Goal: Complete application form: Complete application form

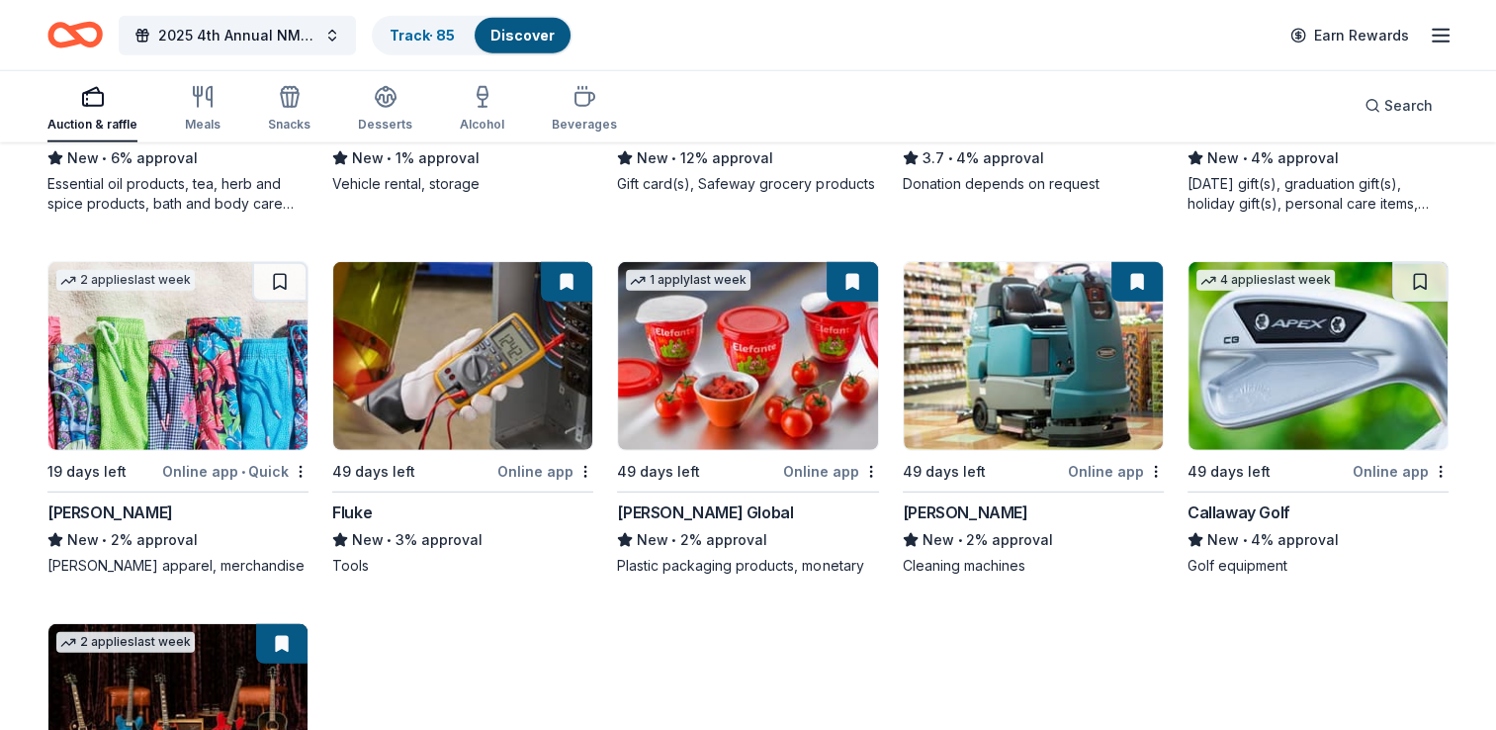
scroll to position [5444, 0]
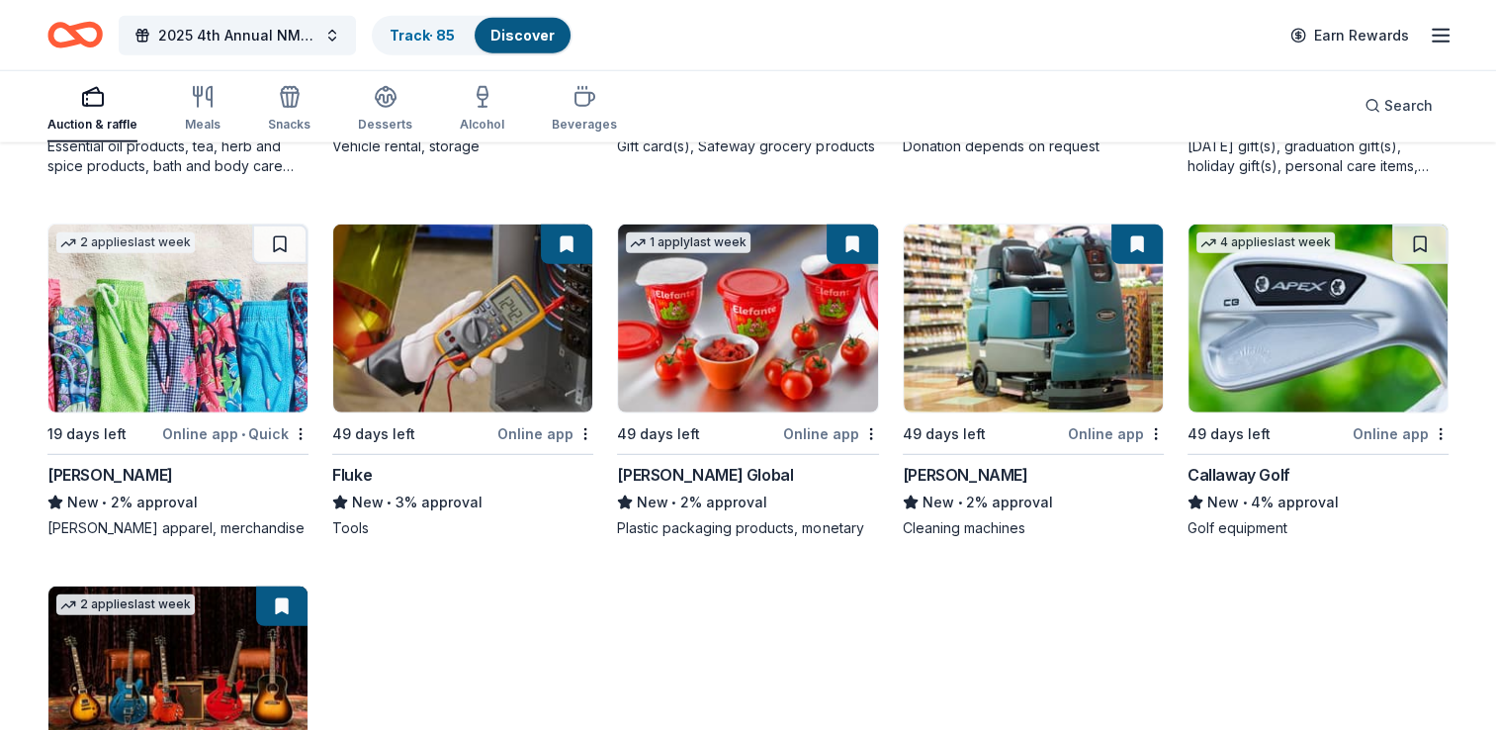
click at [168, 353] on img at bounding box center [177, 318] width 259 height 188
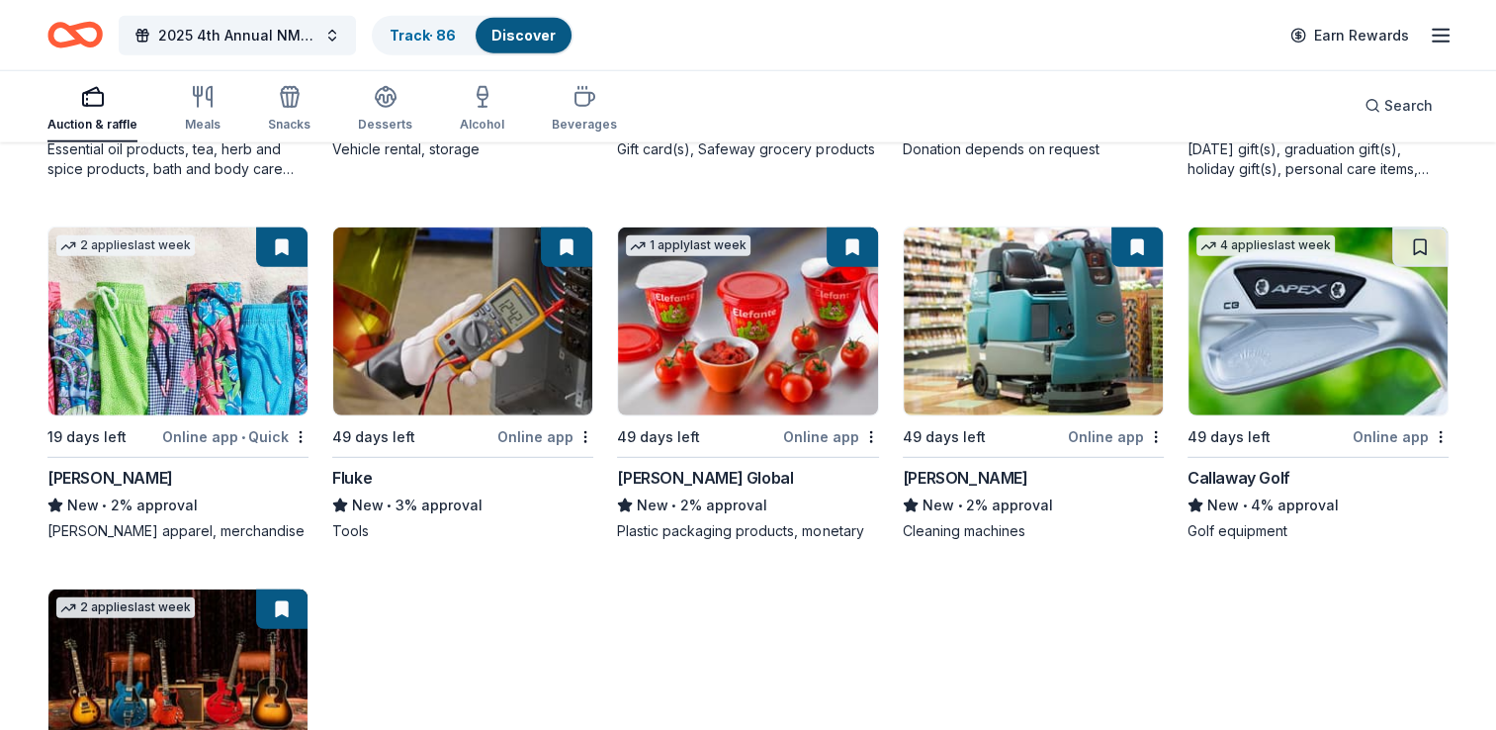
scroll to position [5755, 0]
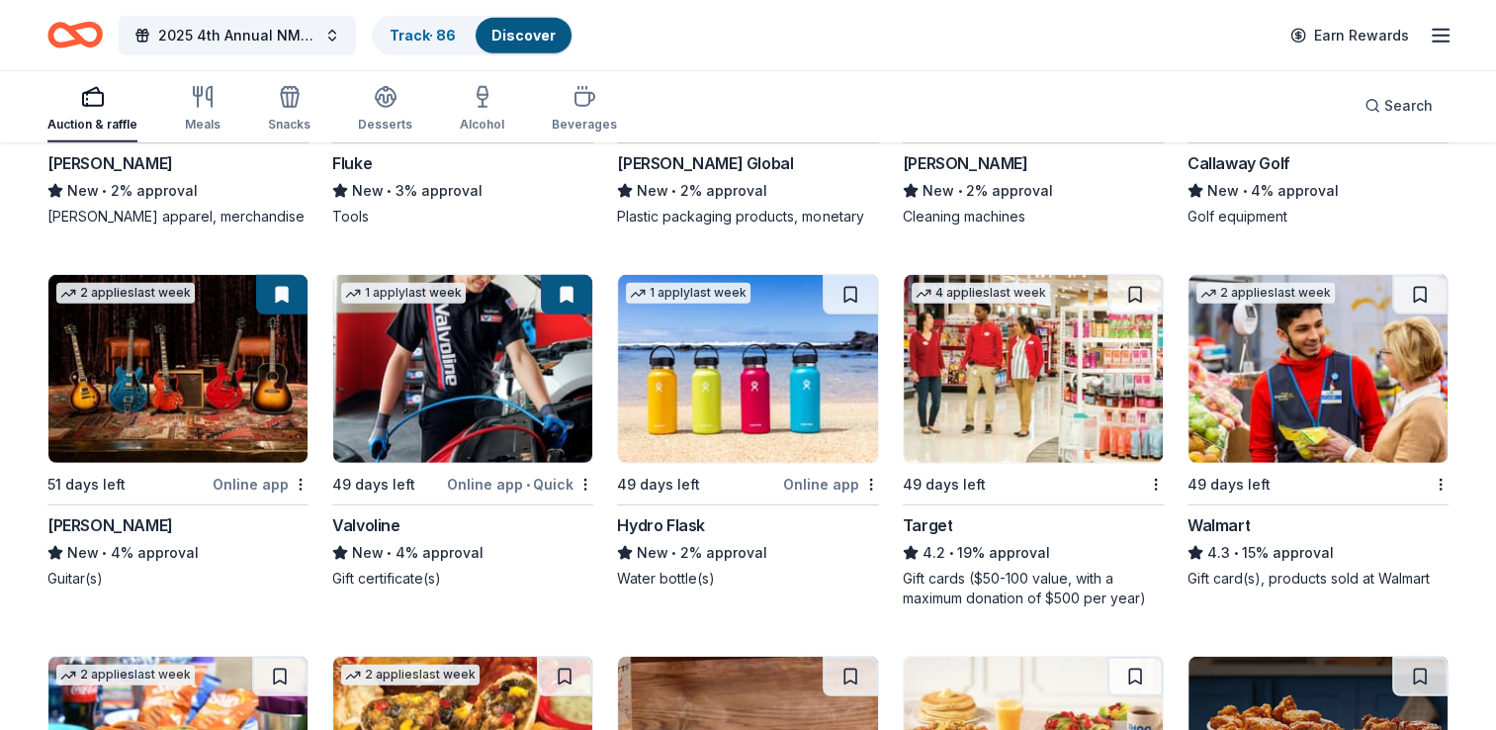
click at [726, 421] on img at bounding box center [747, 369] width 259 height 188
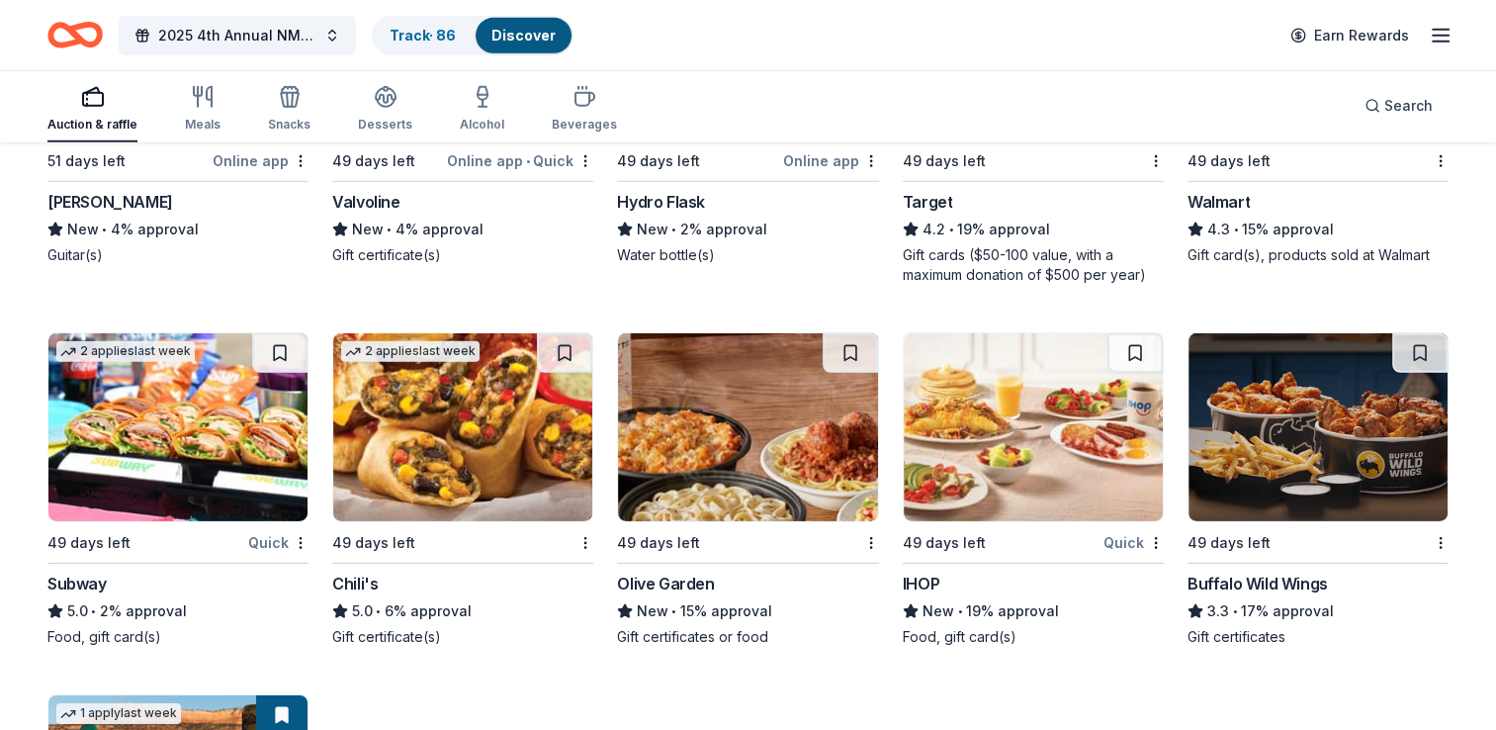
scroll to position [6186, 0]
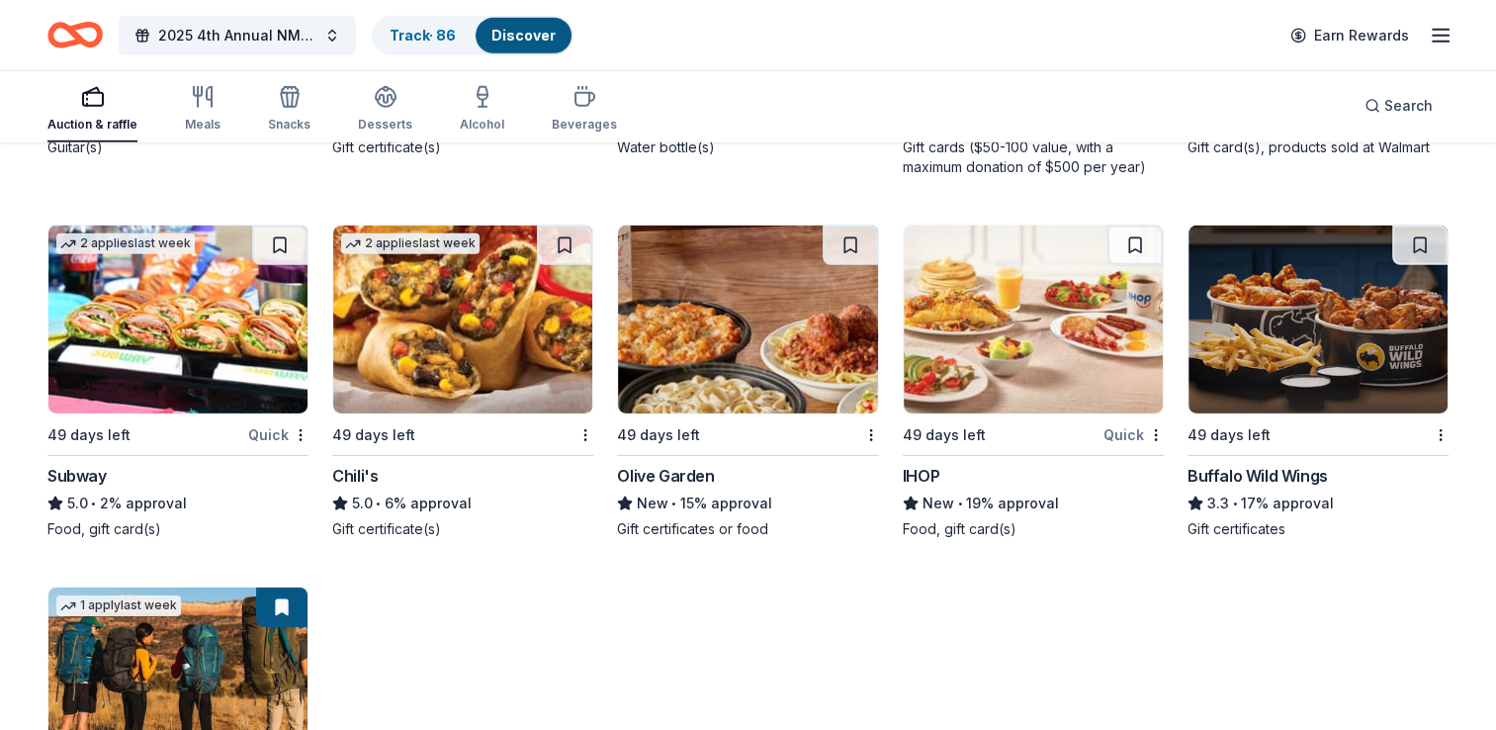
click at [225, 330] on img at bounding box center [177, 319] width 259 height 188
click at [485, 328] on img at bounding box center [462, 319] width 259 height 188
click at [1045, 364] on img at bounding box center [1033, 319] width 259 height 188
click at [1285, 378] on img at bounding box center [1317, 319] width 259 height 188
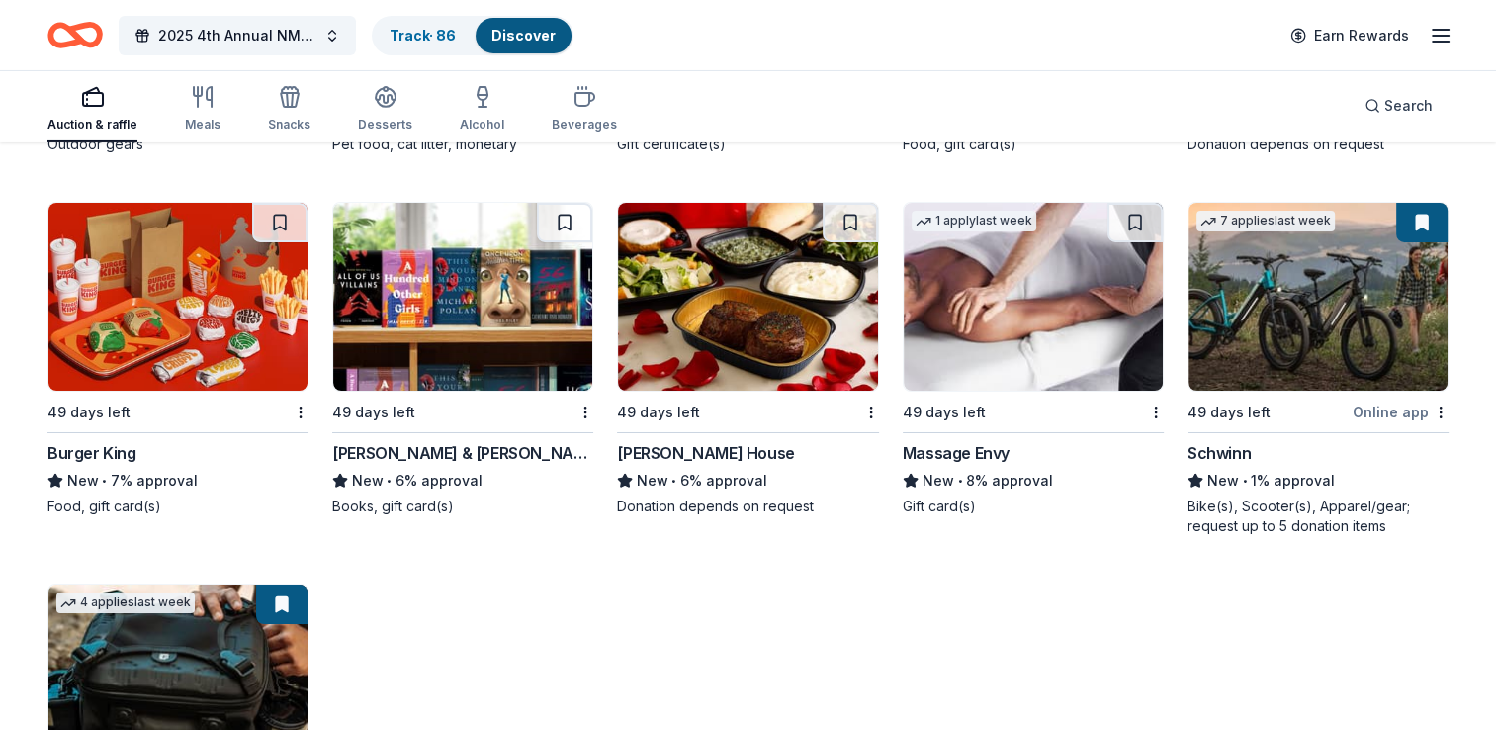
scroll to position [6943, 0]
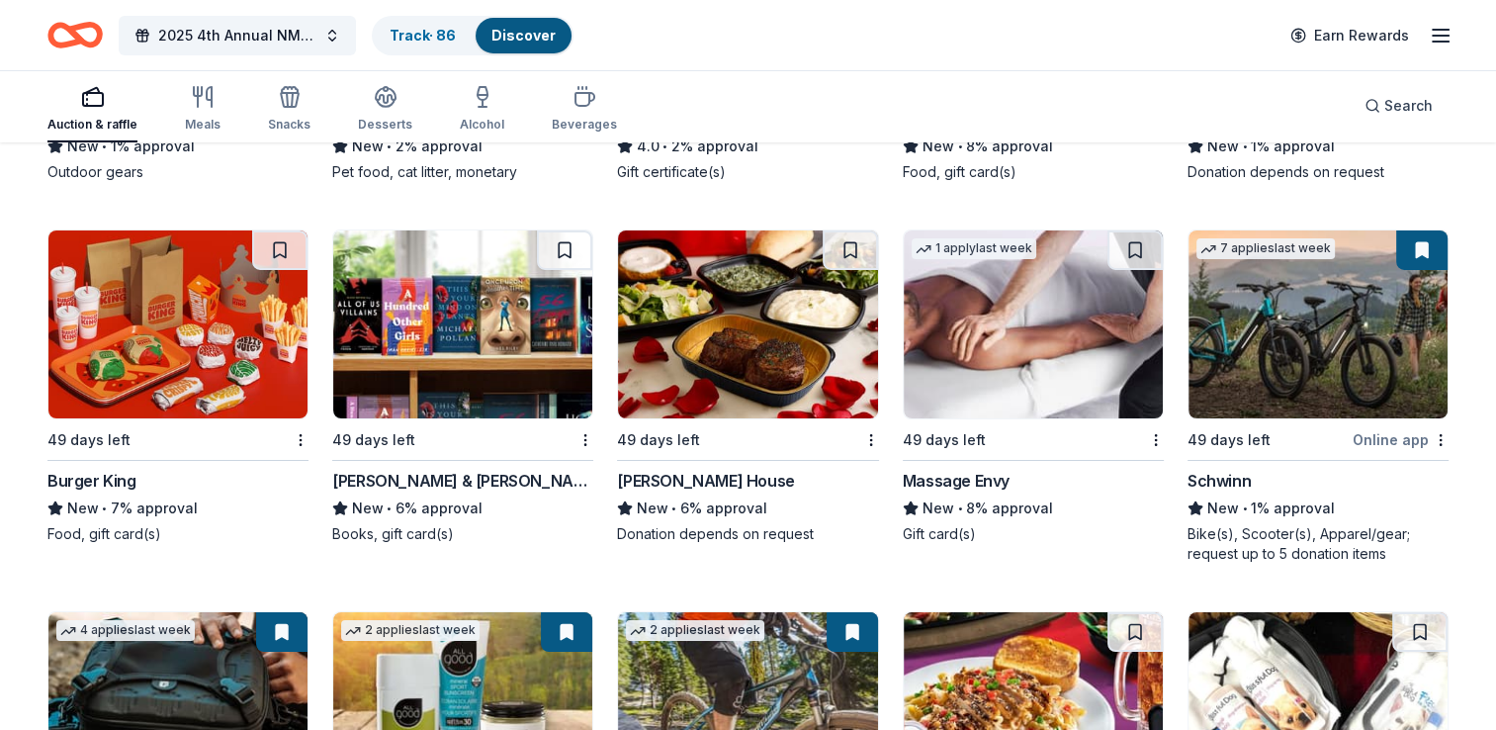
click at [717, 397] on img at bounding box center [747, 324] width 259 height 188
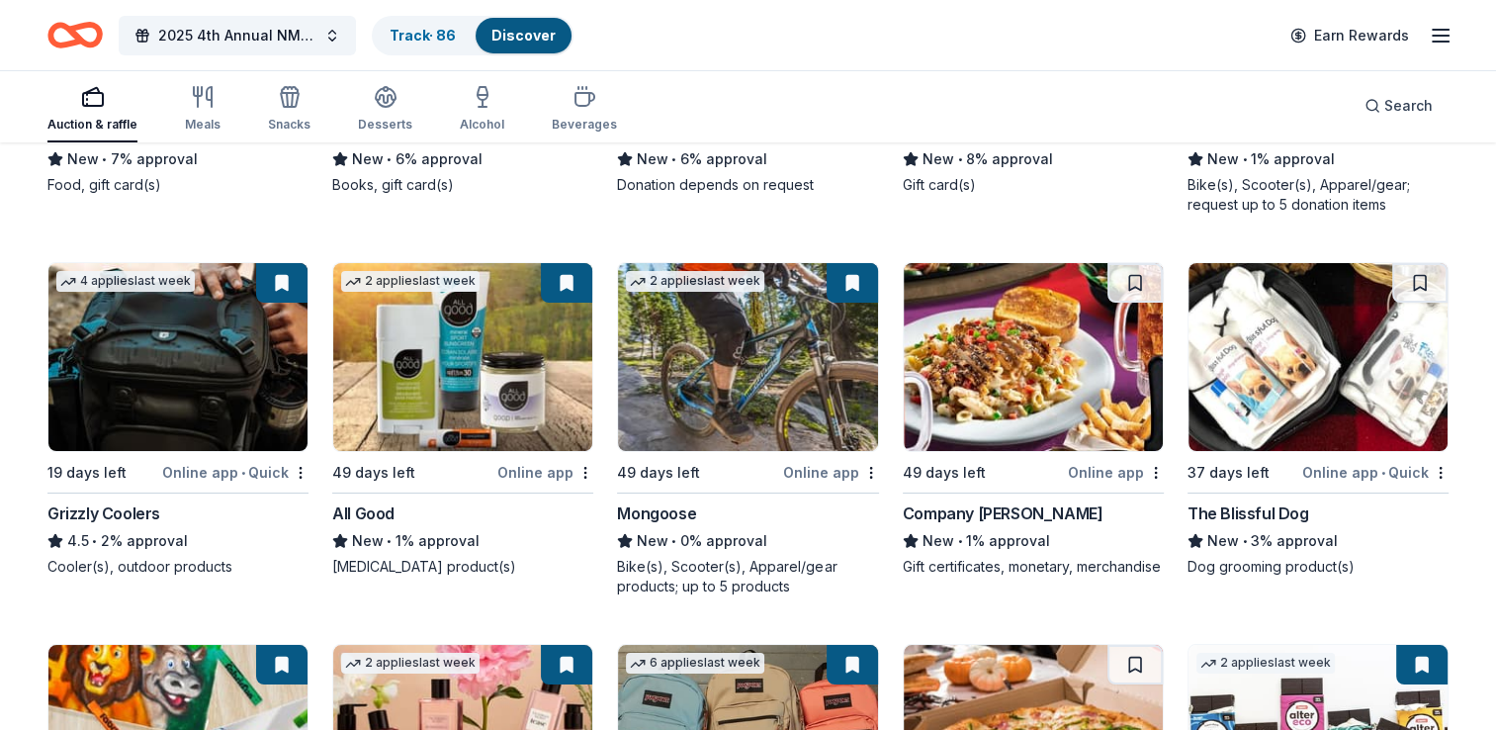
scroll to position [7305, 0]
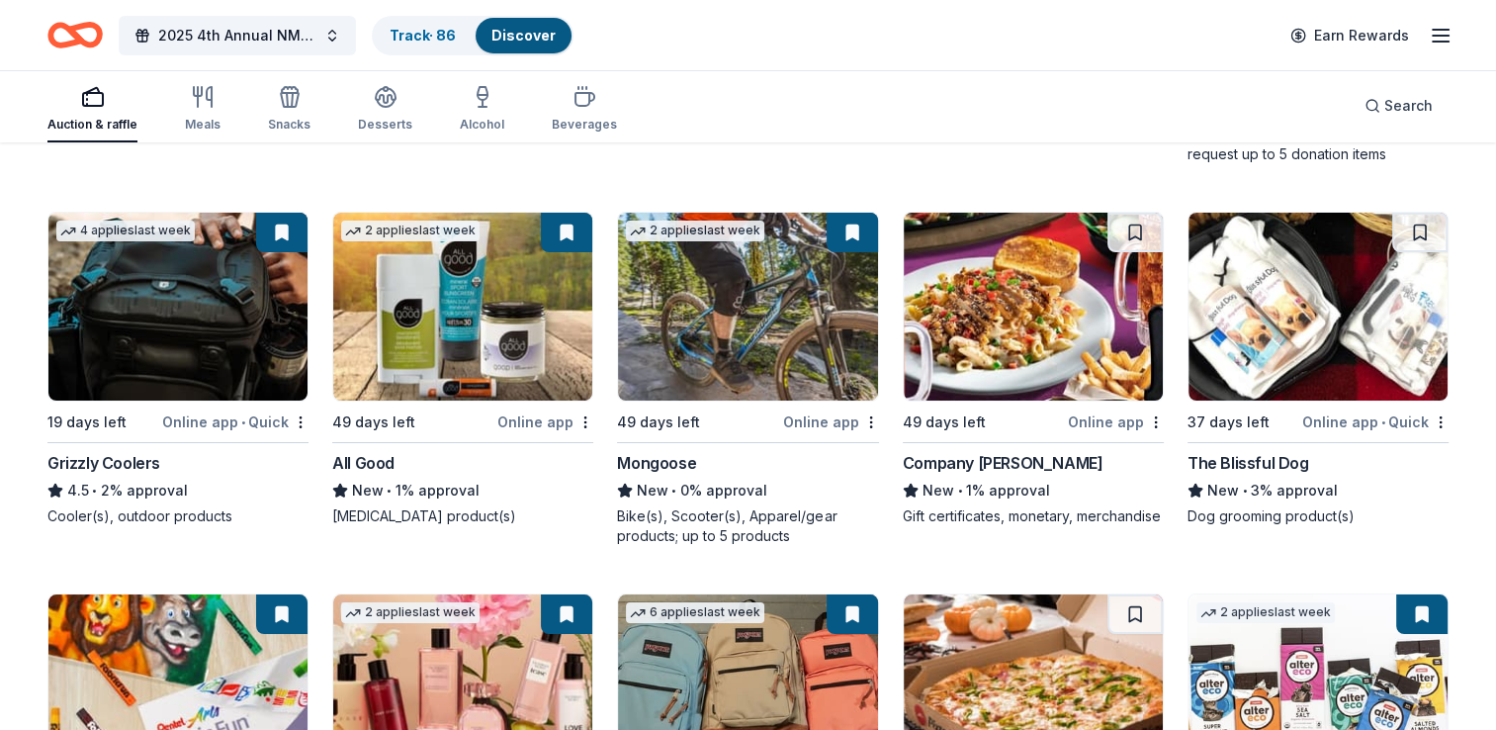
click at [983, 324] on img at bounding box center [1033, 307] width 259 height 188
click at [1291, 334] on img at bounding box center [1317, 307] width 259 height 188
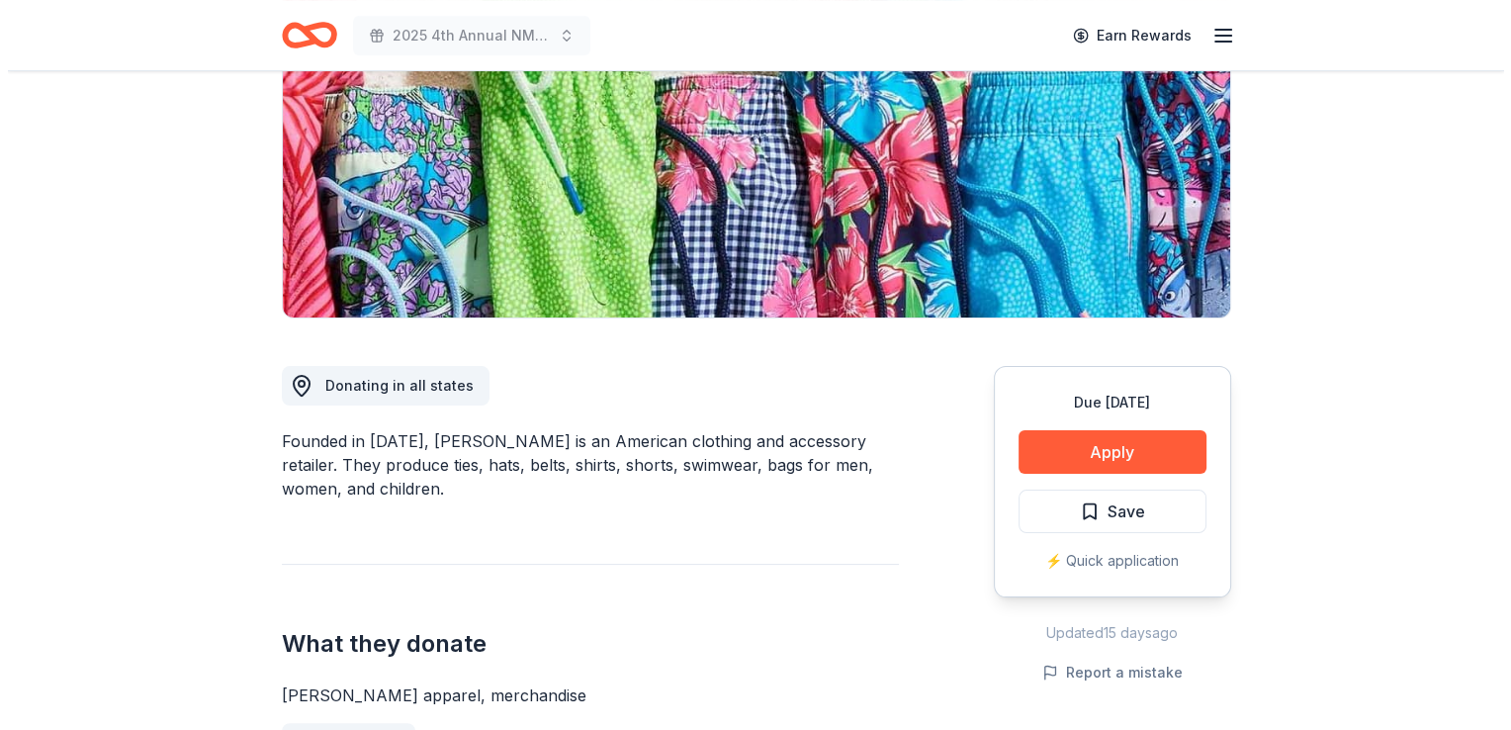
scroll to position [280, 0]
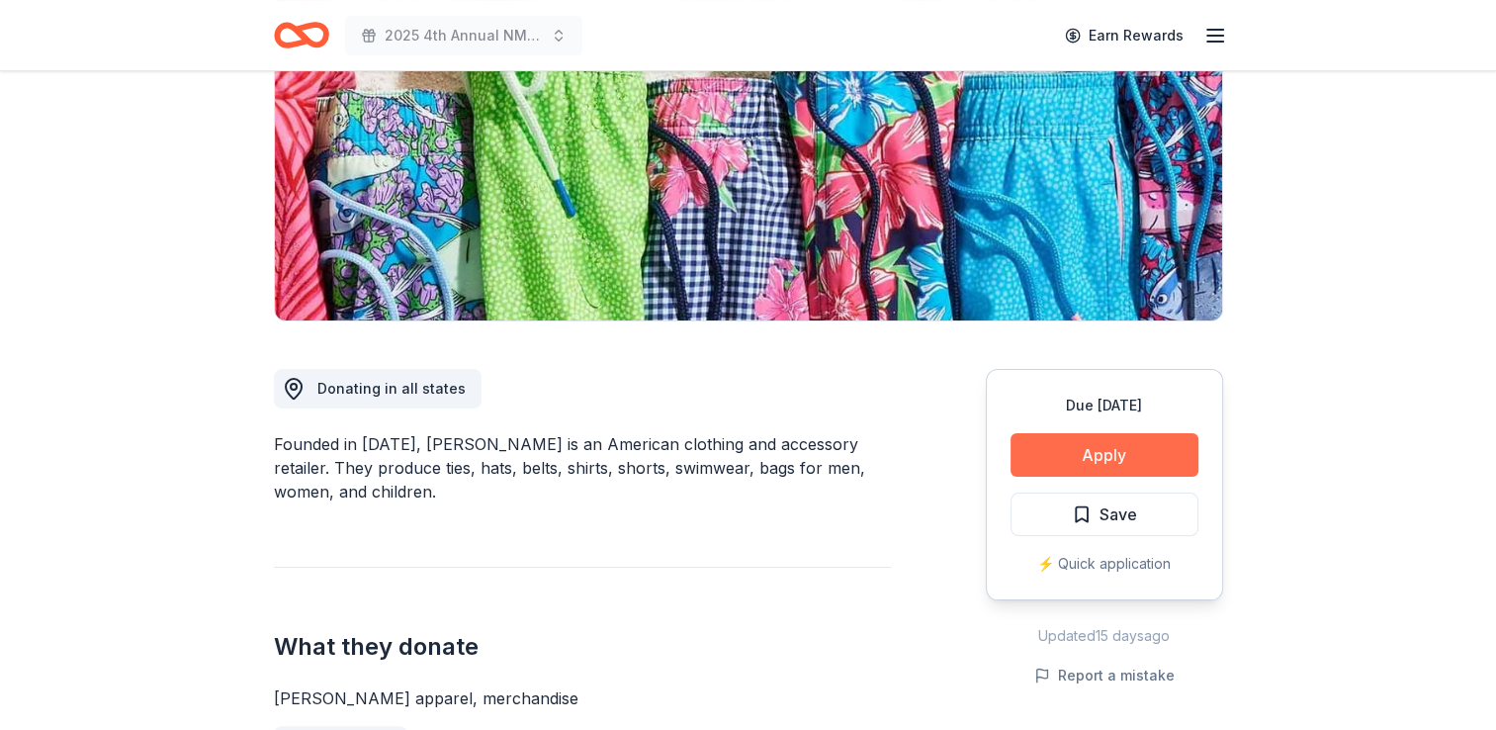
click at [1095, 440] on button "Apply" at bounding box center [1104, 455] width 188 height 44
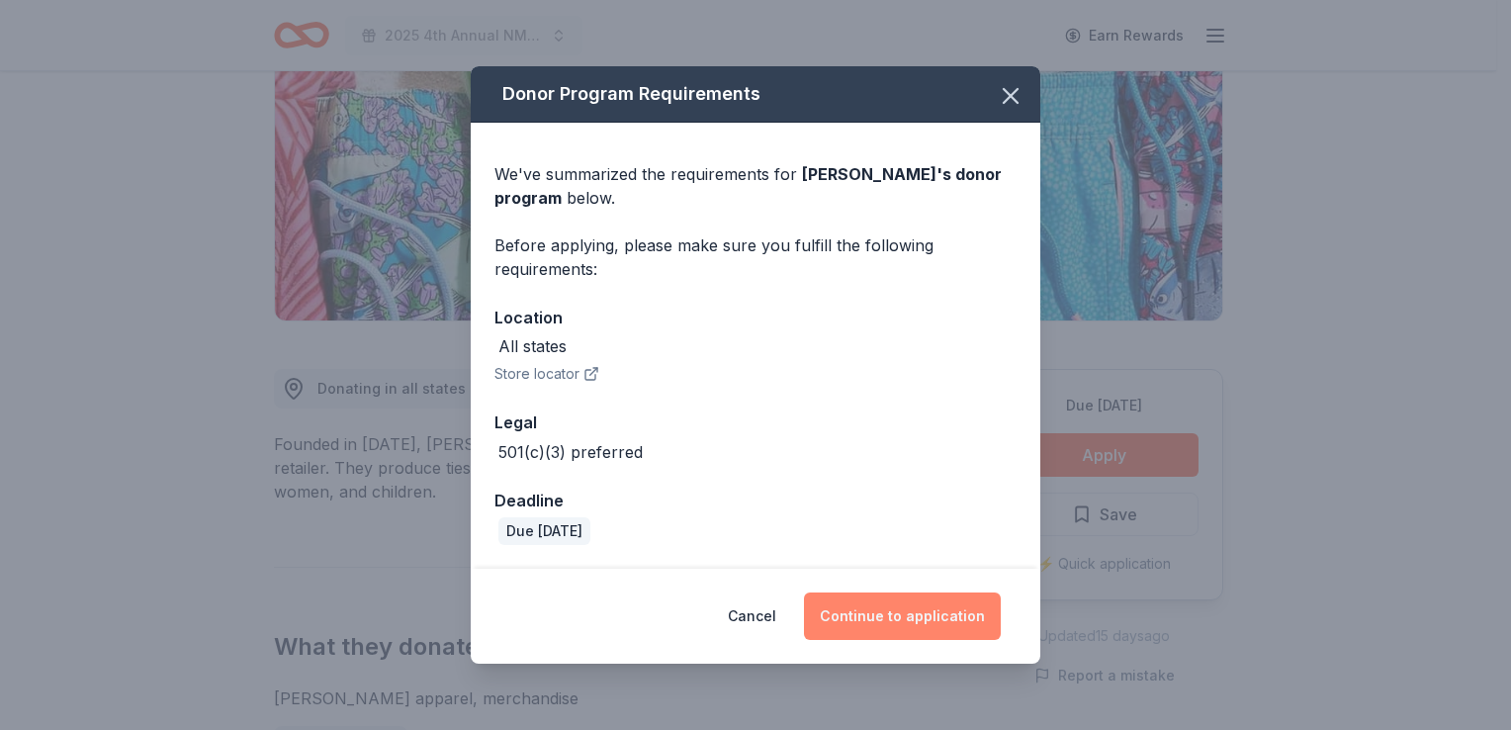
click at [865, 619] on button "Continue to application" at bounding box center [902, 615] width 197 height 47
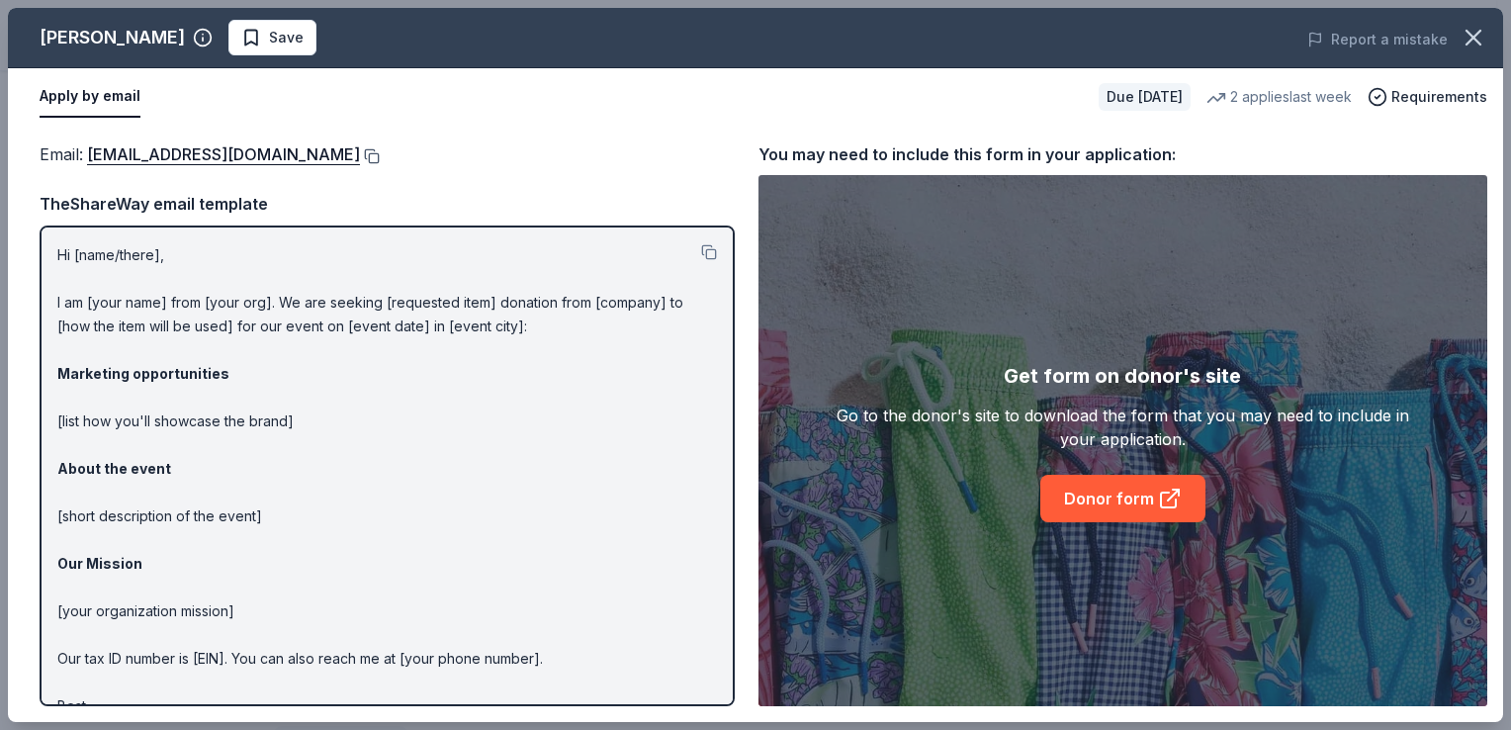
click at [360, 156] on button at bounding box center [370, 156] width 20 height 16
click at [269, 44] on span "Save" at bounding box center [286, 38] width 35 height 24
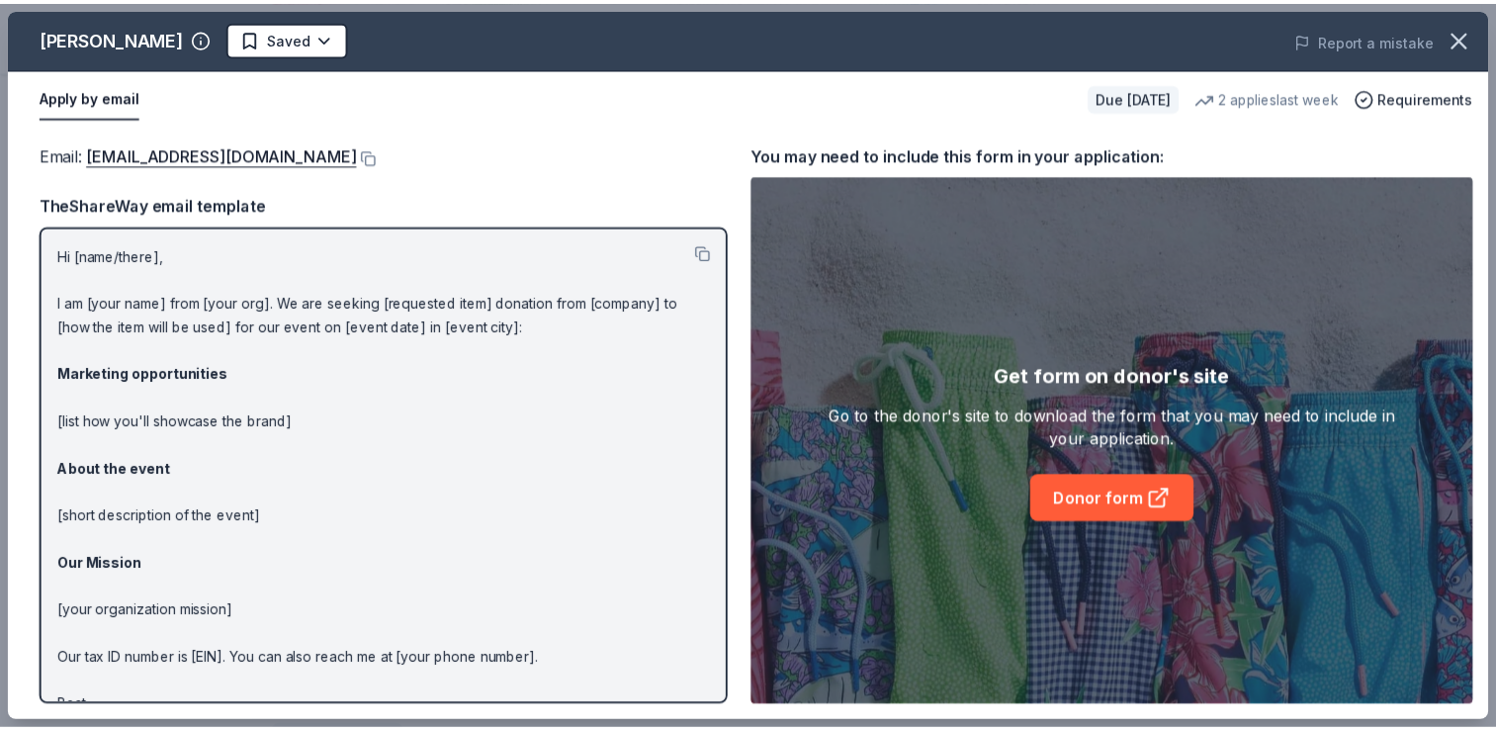
scroll to position [0, 0]
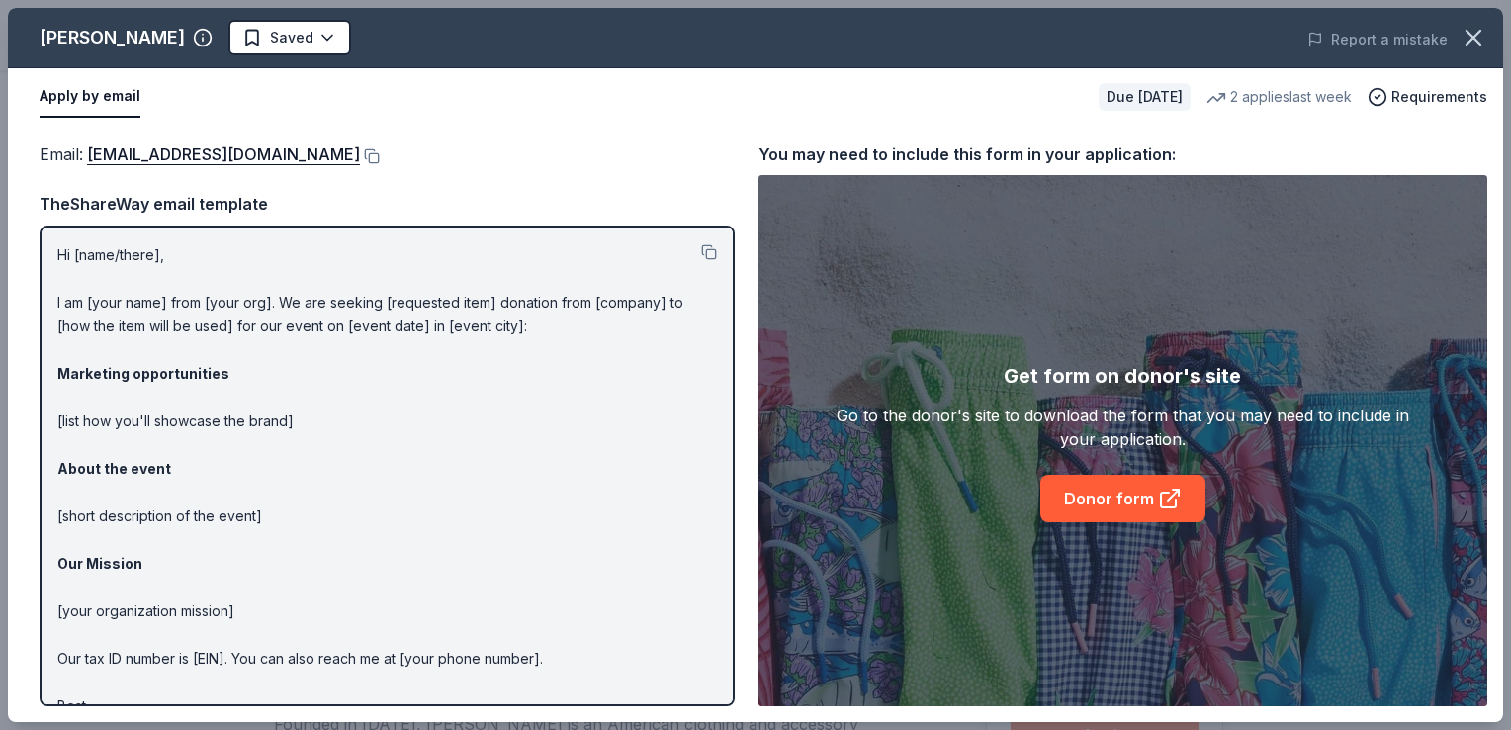
click at [265, 44] on html "2025 4th Annual NMAEYC Snowball Gala Earn Rewards Due in 19 days Share Vineyard…" at bounding box center [755, 365] width 1511 height 730
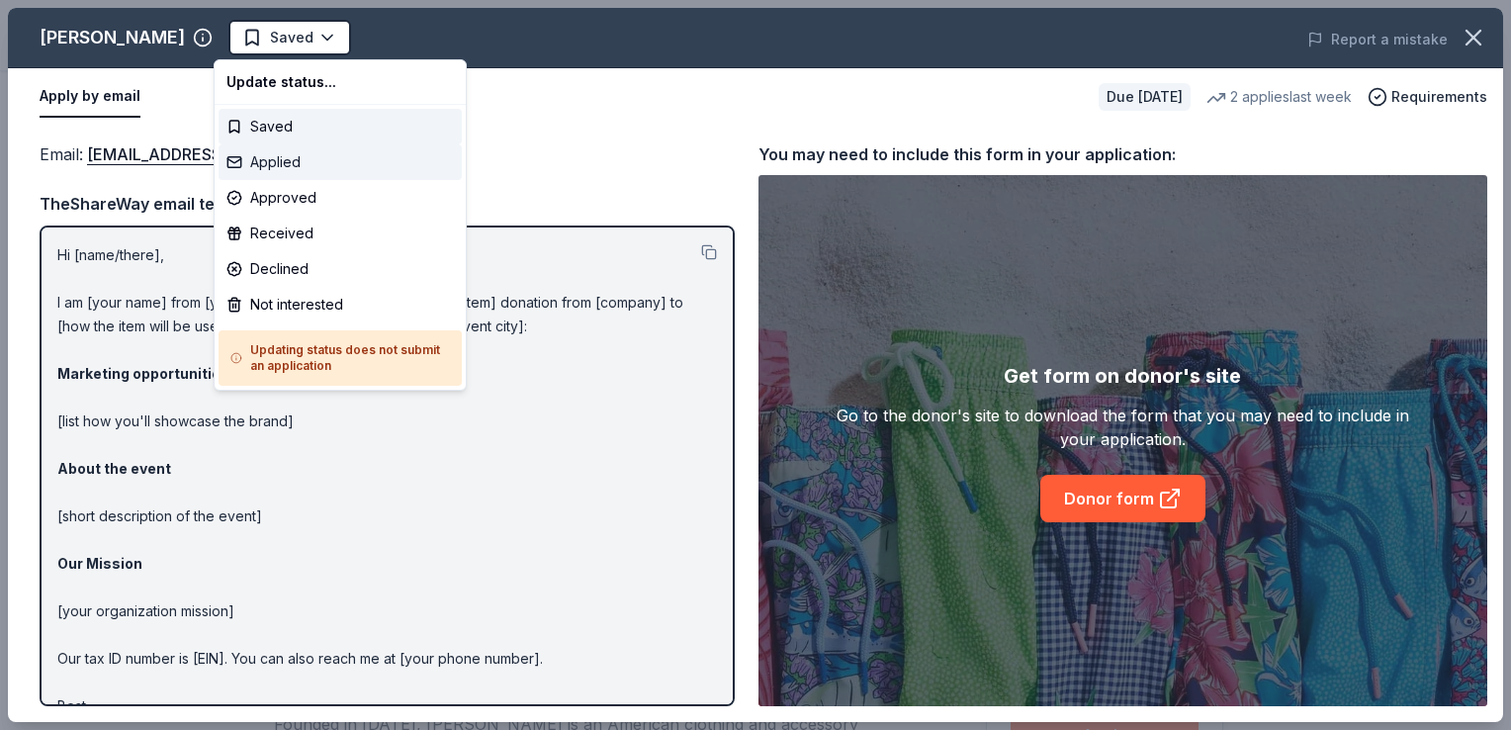
click at [257, 159] on div "Applied" at bounding box center [340, 162] width 243 height 36
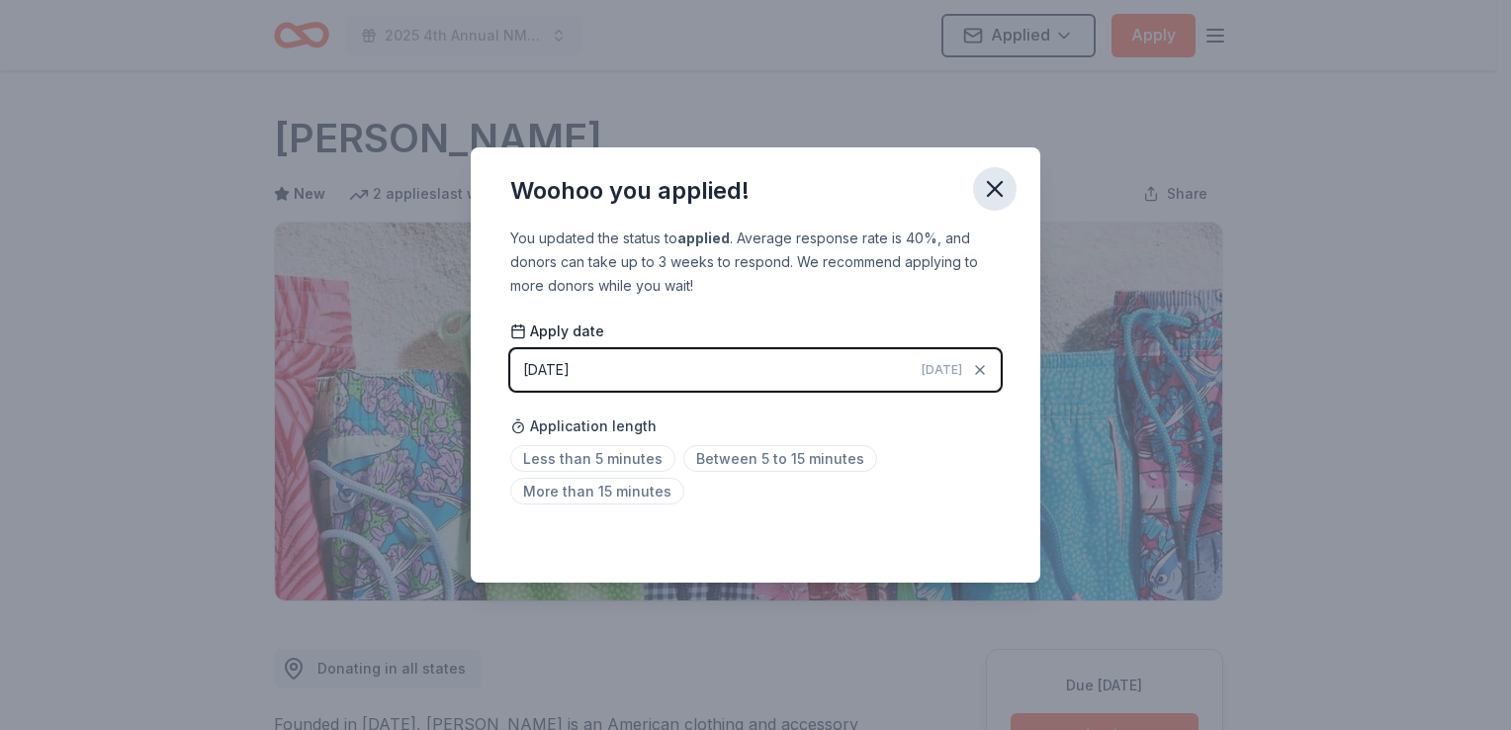
click at [997, 194] on icon "button" at bounding box center [995, 189] width 28 height 28
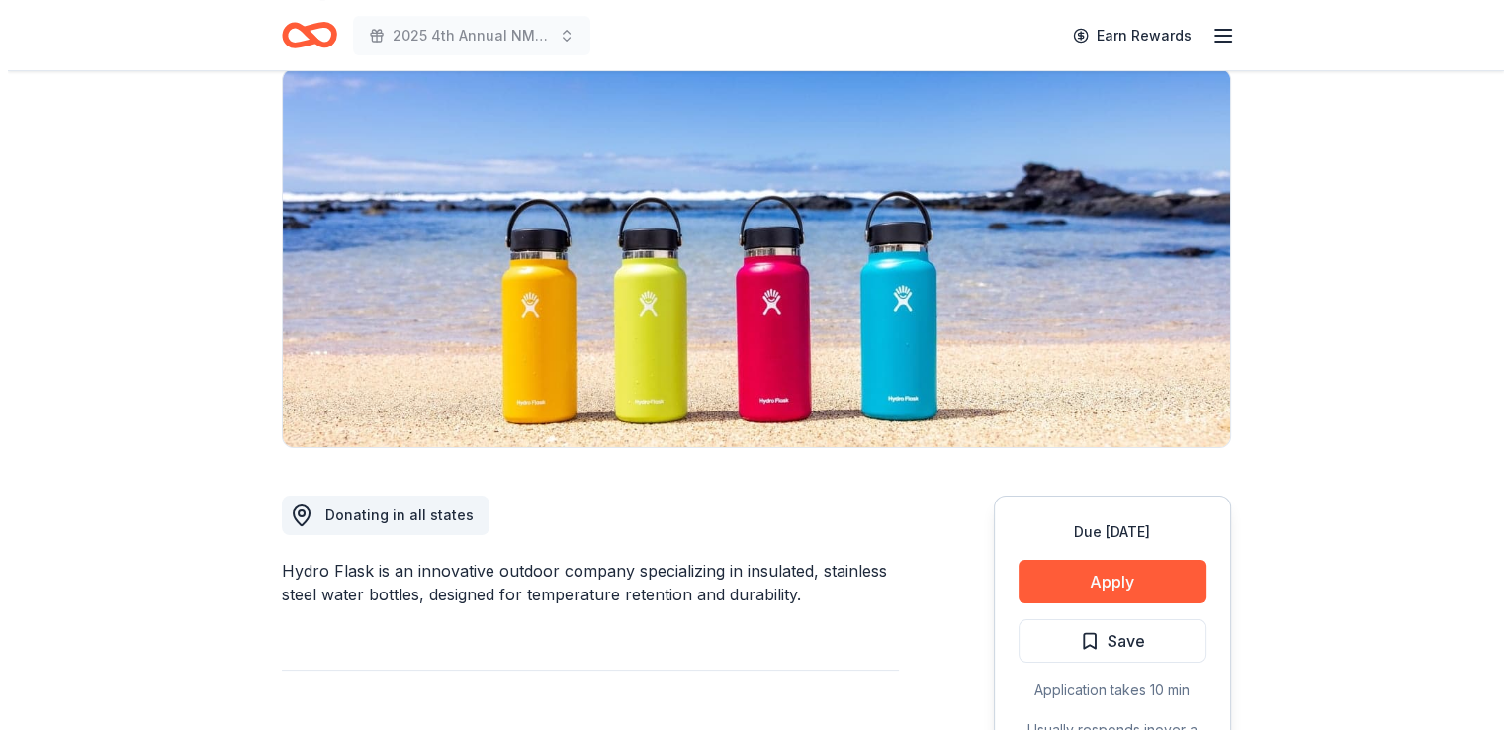
scroll to position [357, 0]
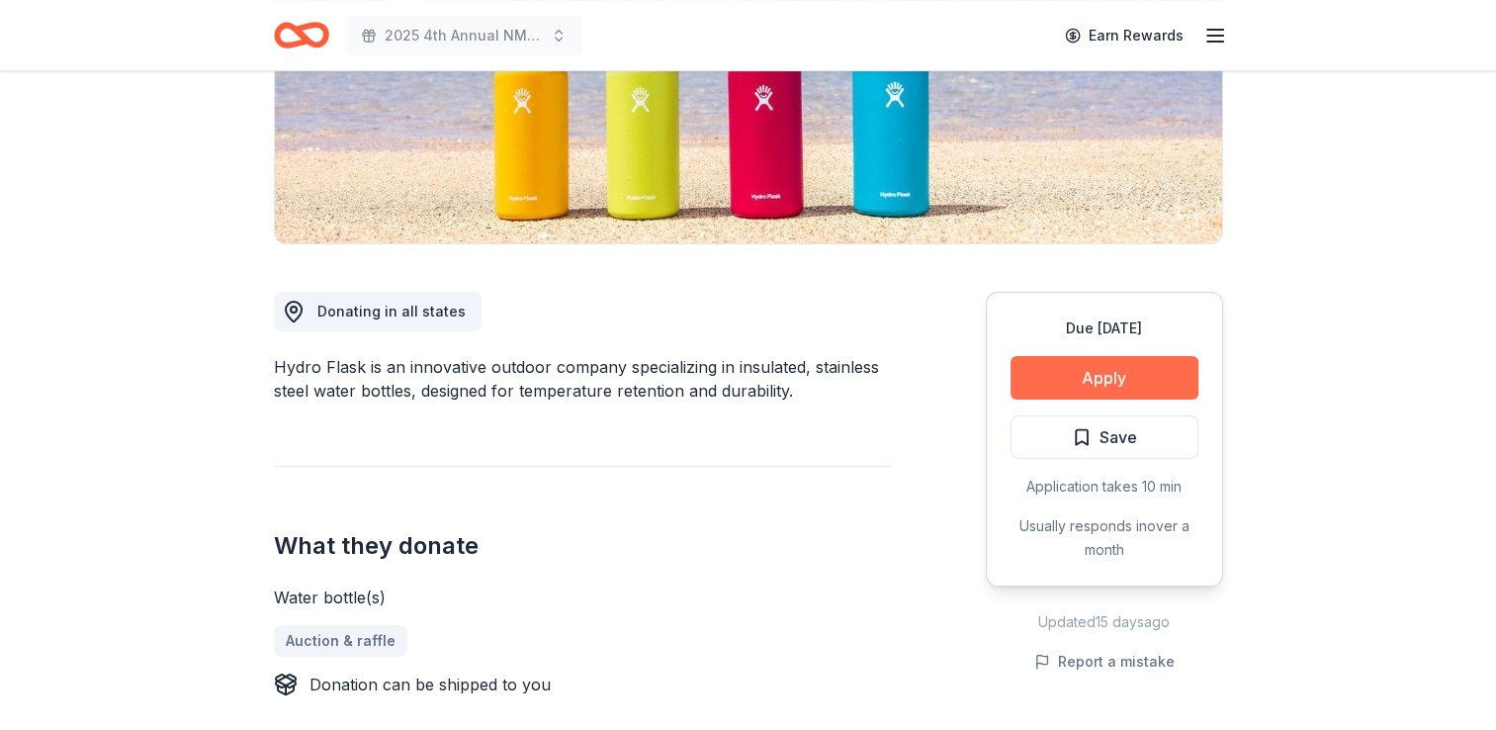
click at [1073, 370] on button "Apply" at bounding box center [1104, 378] width 188 height 44
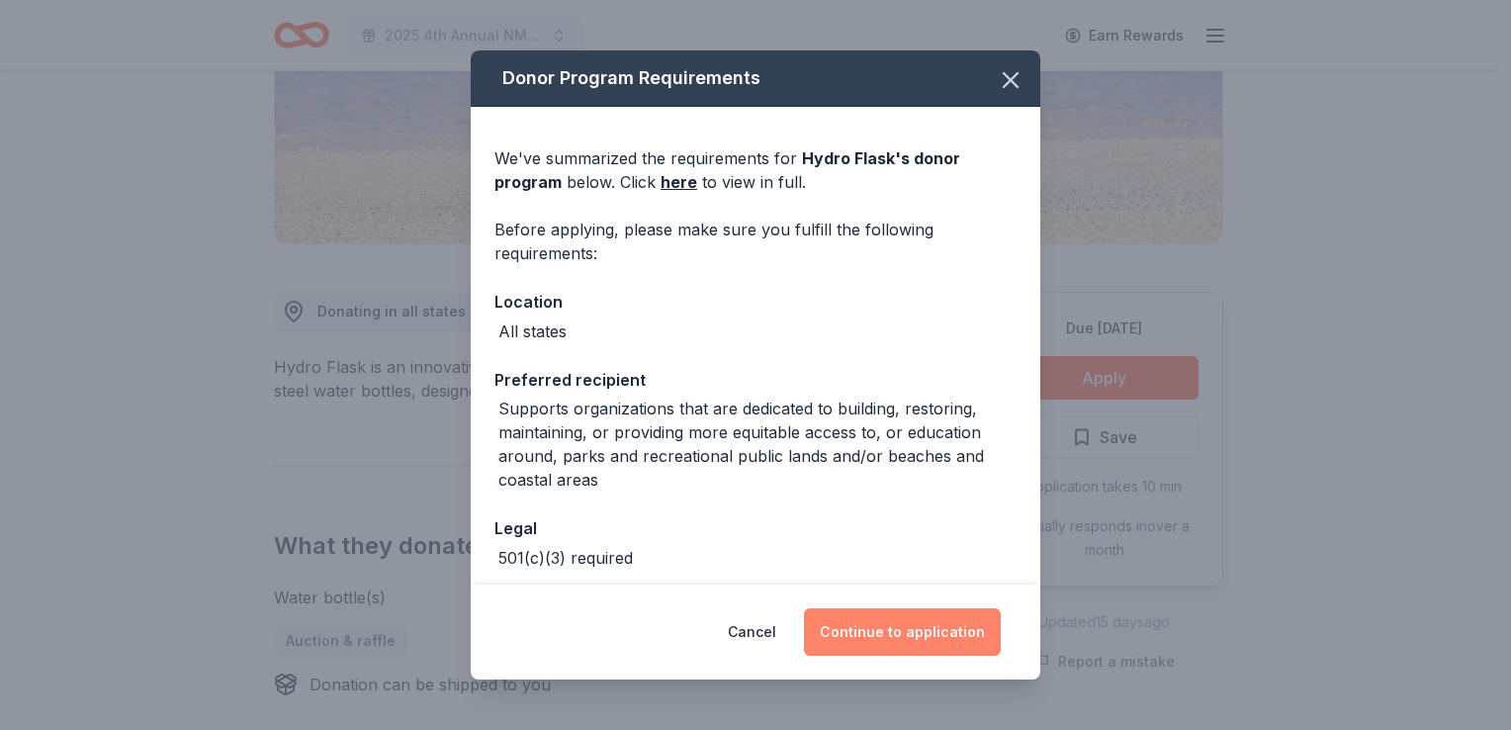
click at [857, 634] on button "Continue to application" at bounding box center [902, 631] width 197 height 47
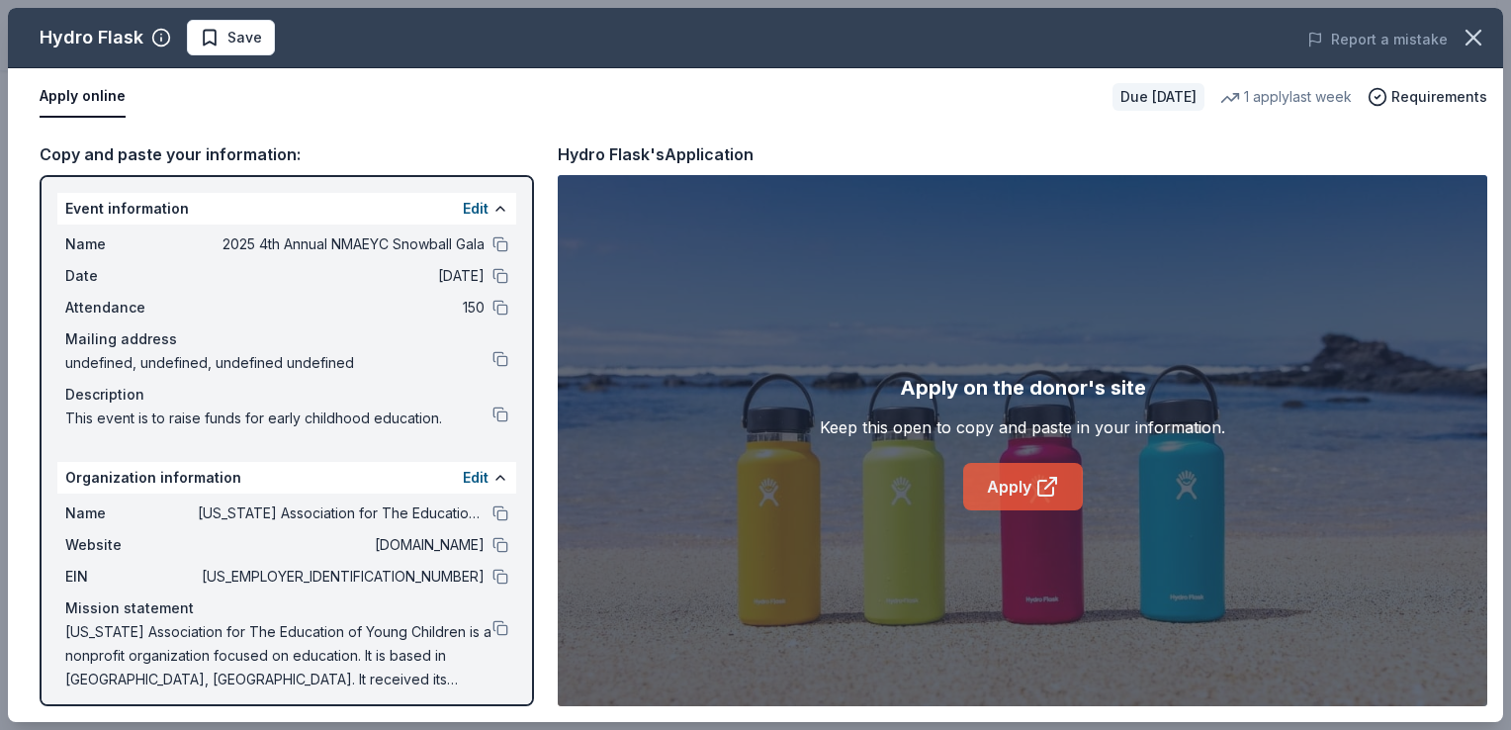
click at [1026, 478] on link "Apply" at bounding box center [1023, 486] width 120 height 47
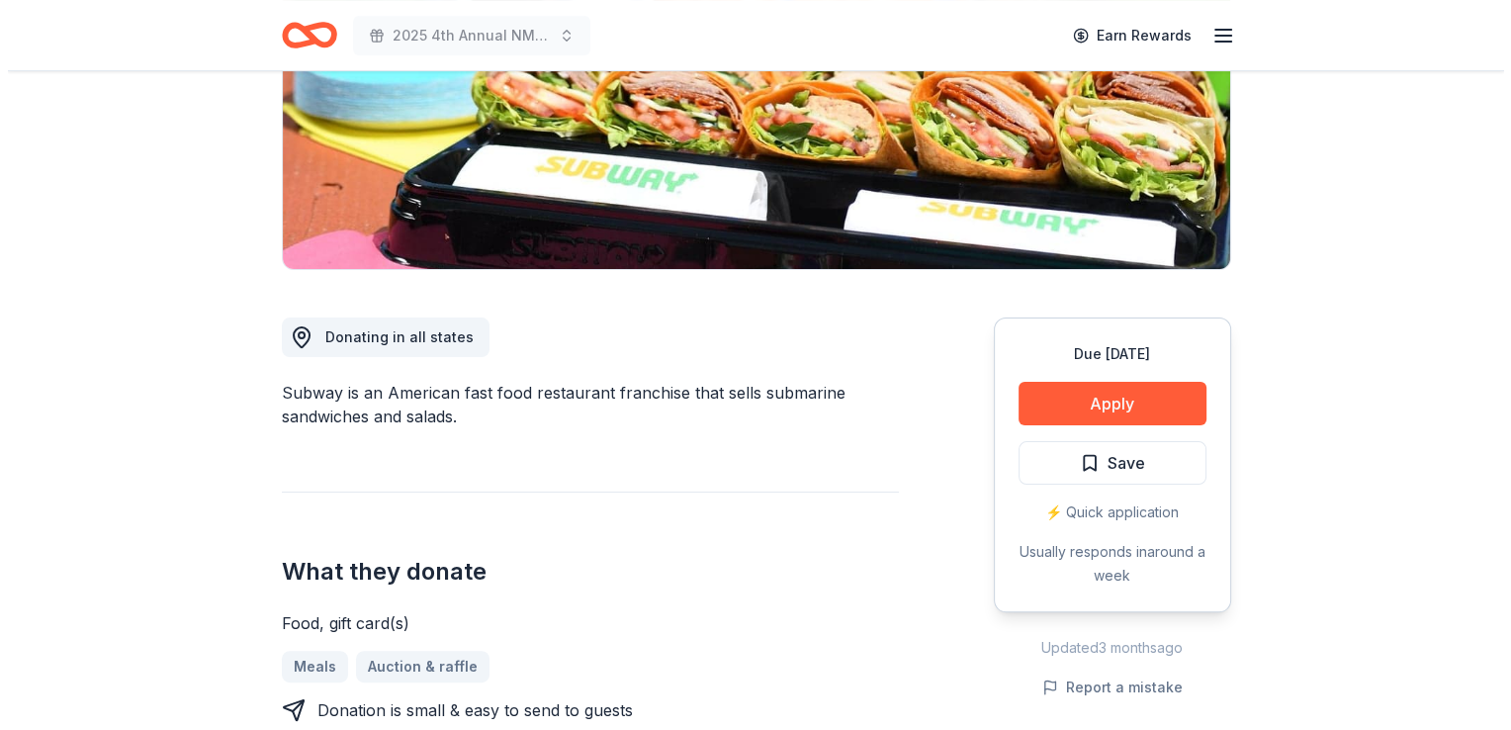
scroll to position [348, 0]
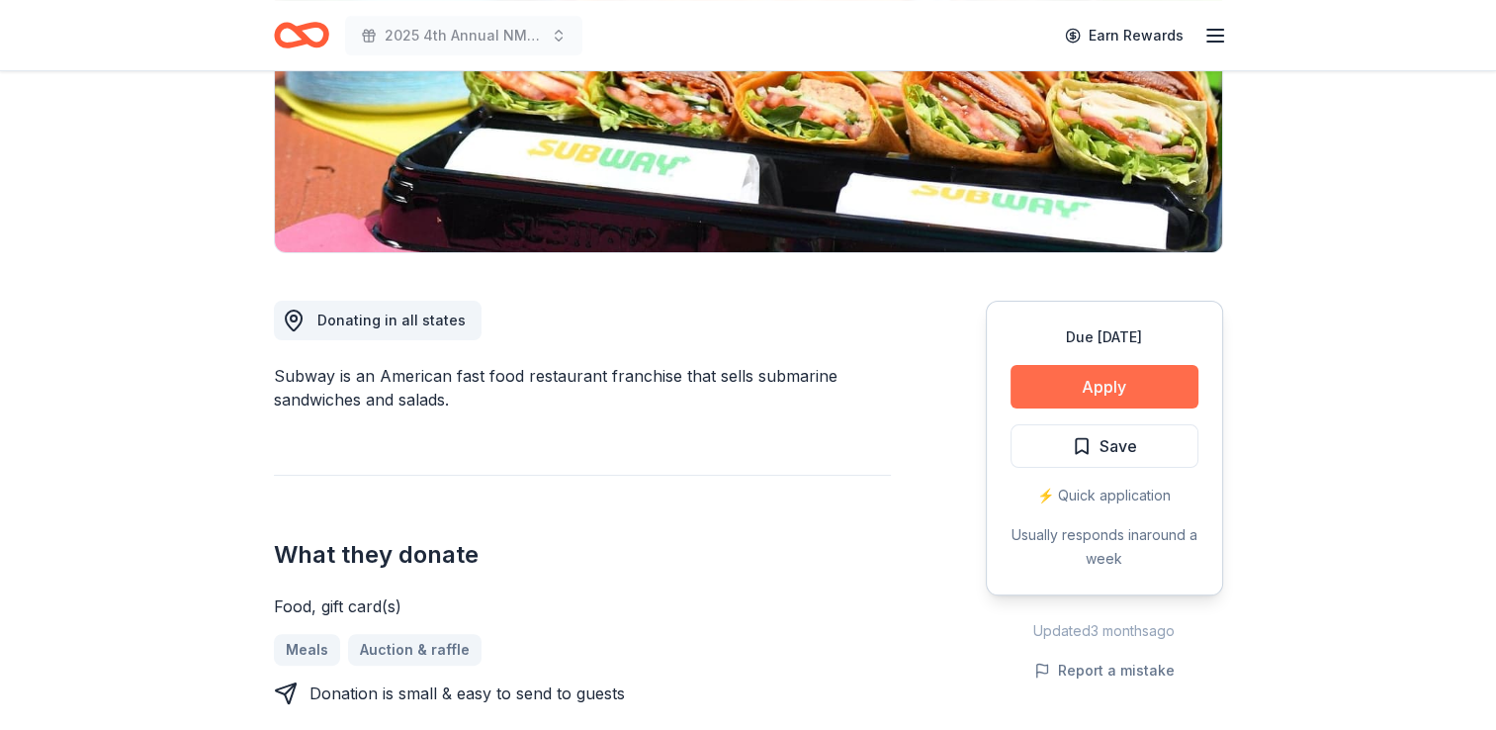
click at [1090, 393] on button "Apply" at bounding box center [1104, 387] width 188 height 44
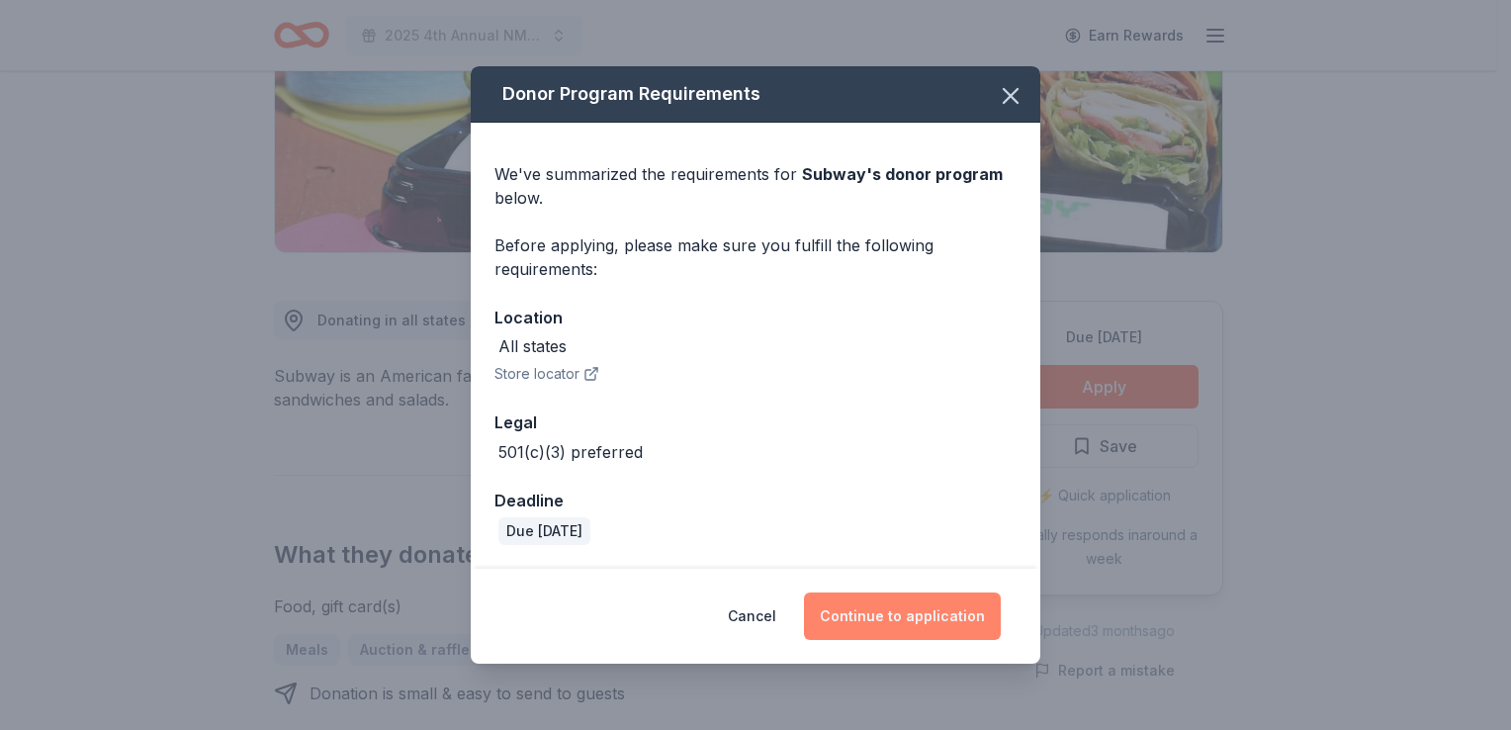
click at [887, 607] on button "Continue to application" at bounding box center [902, 615] width 197 height 47
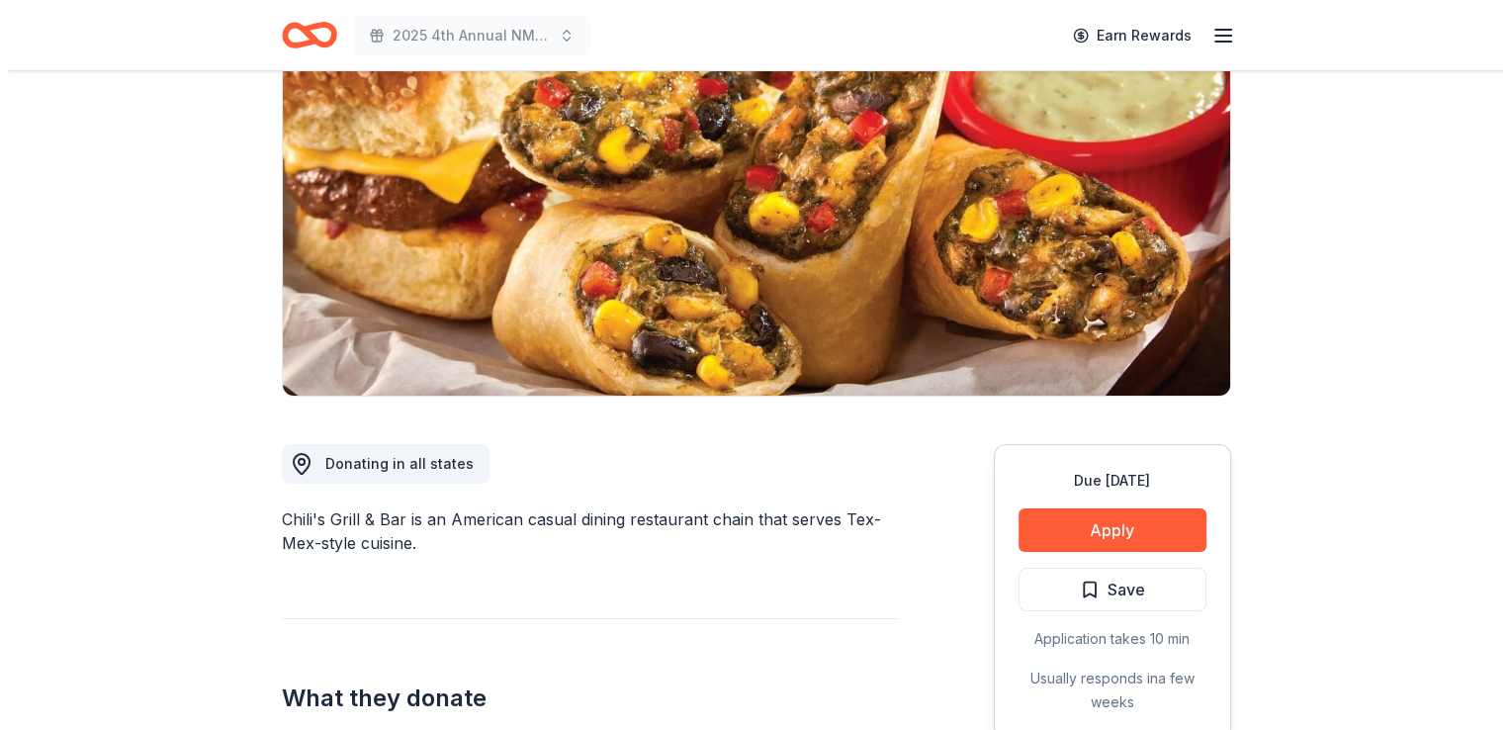
scroll to position [320, 0]
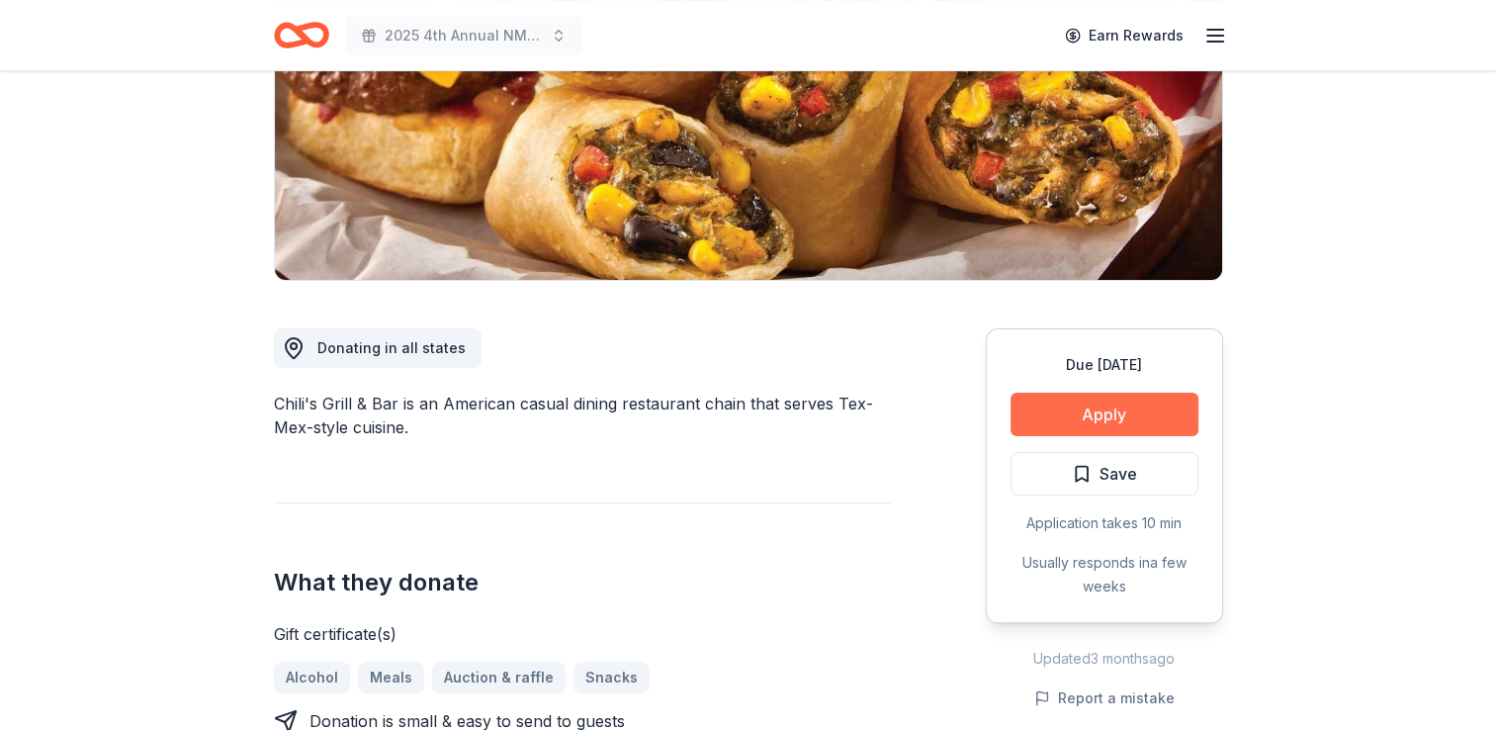
click at [1090, 404] on button "Apply" at bounding box center [1104, 415] width 188 height 44
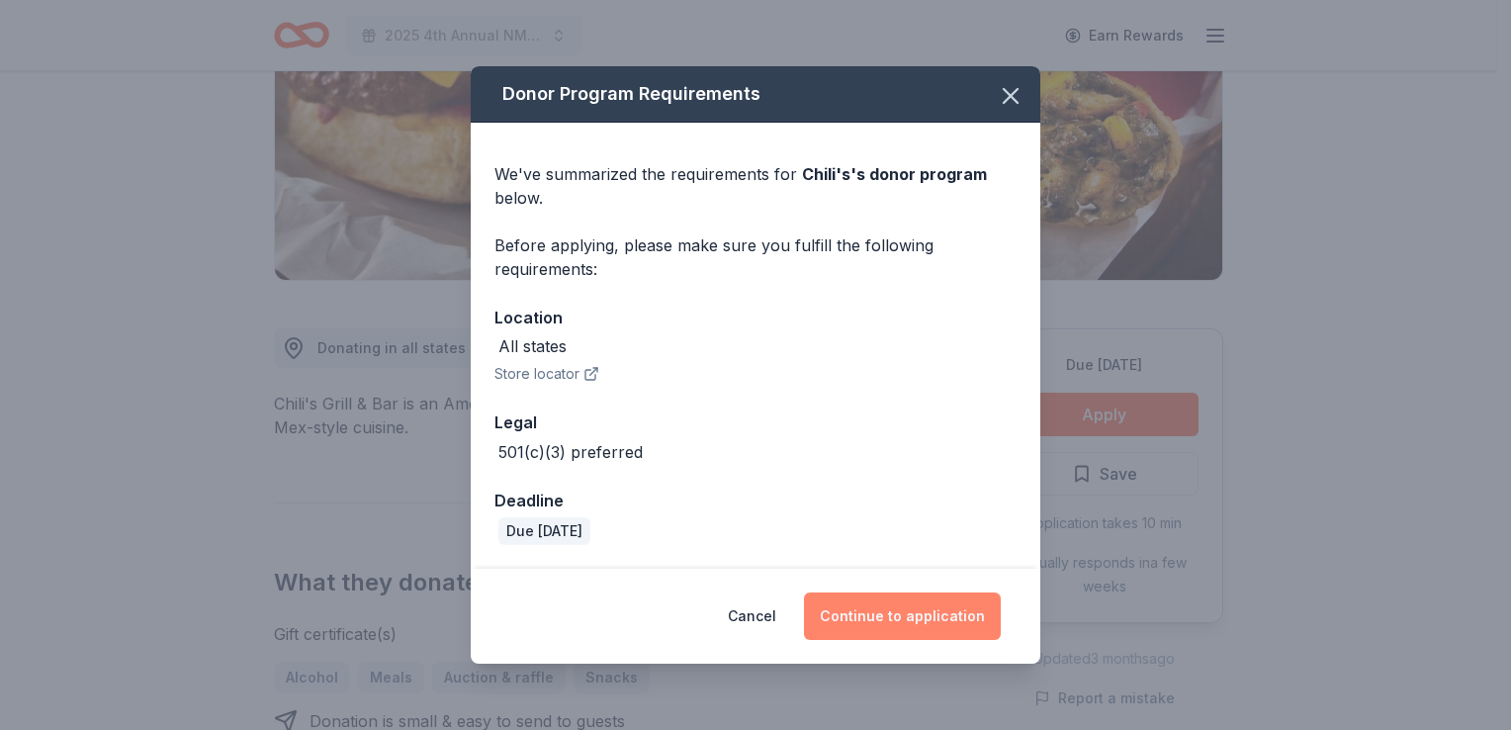
click at [876, 620] on button "Continue to application" at bounding box center [902, 615] width 197 height 47
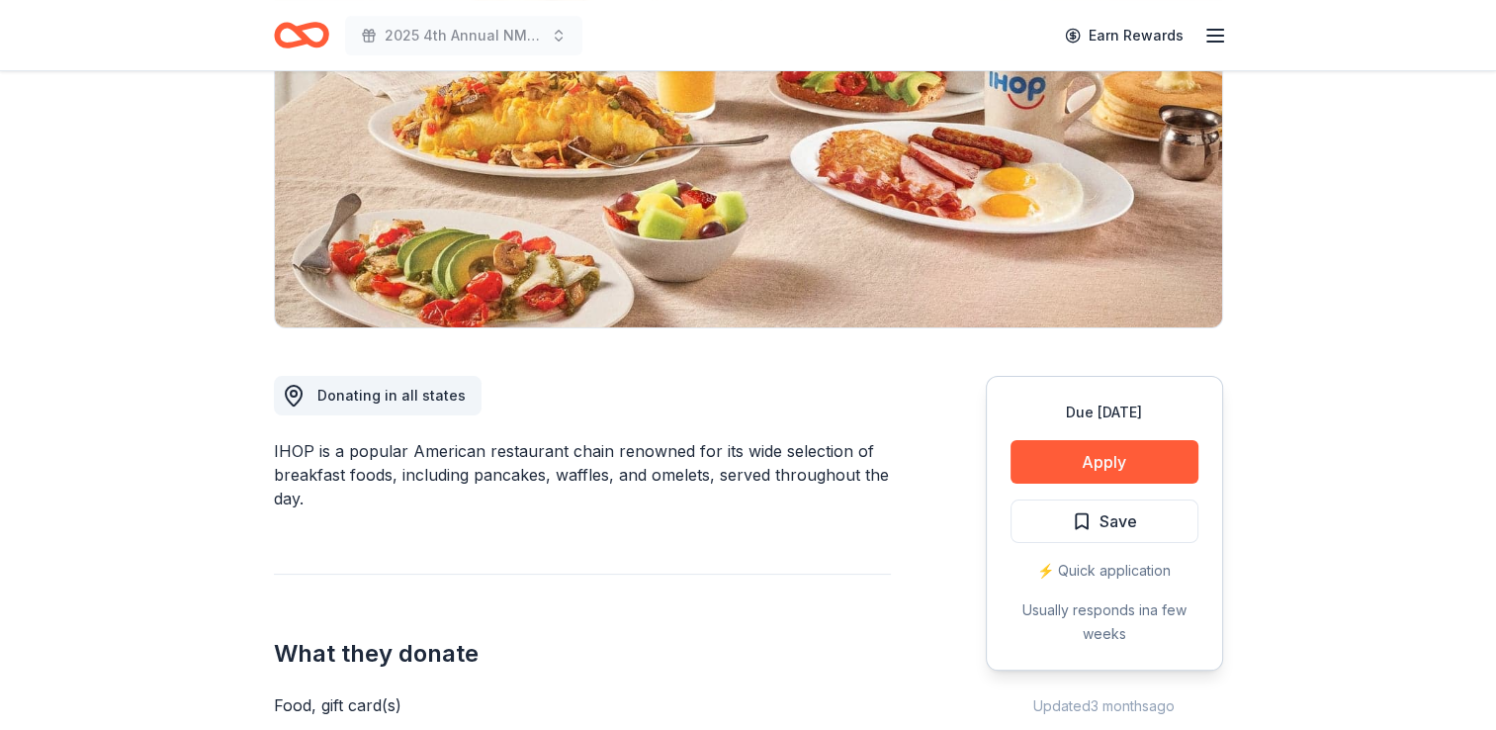
scroll to position [289, 0]
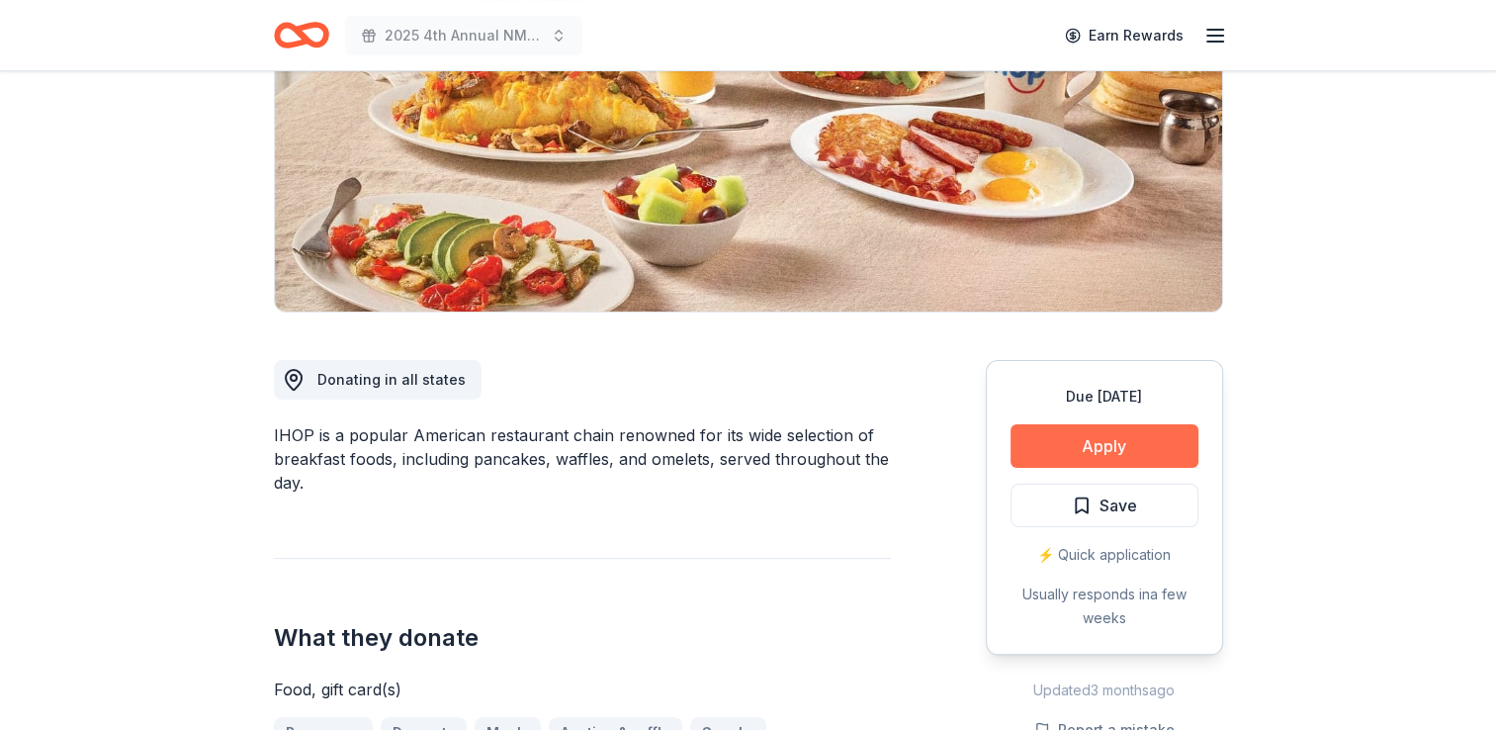
click at [1094, 453] on button "Apply" at bounding box center [1104, 446] width 188 height 44
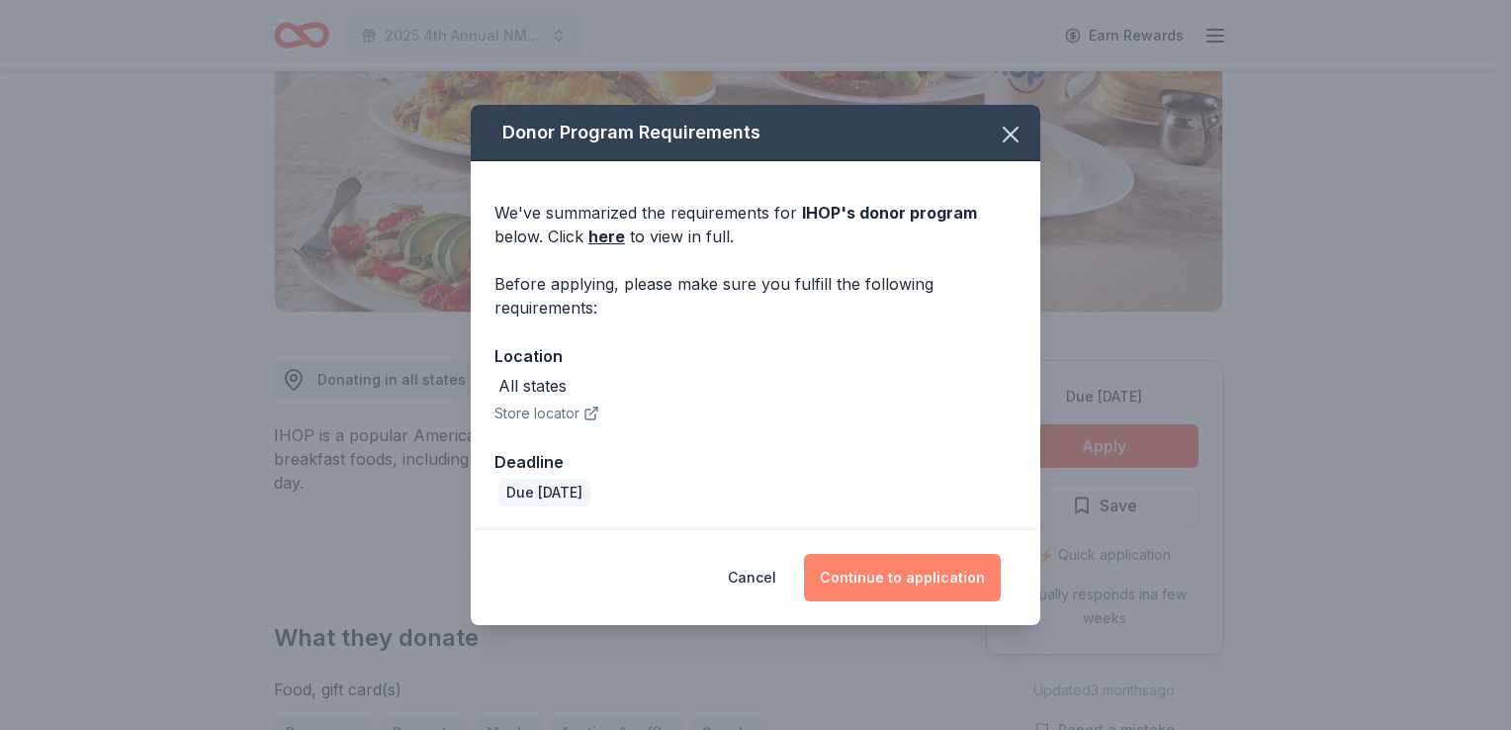
click at [902, 576] on button "Continue to application" at bounding box center [902, 577] width 197 height 47
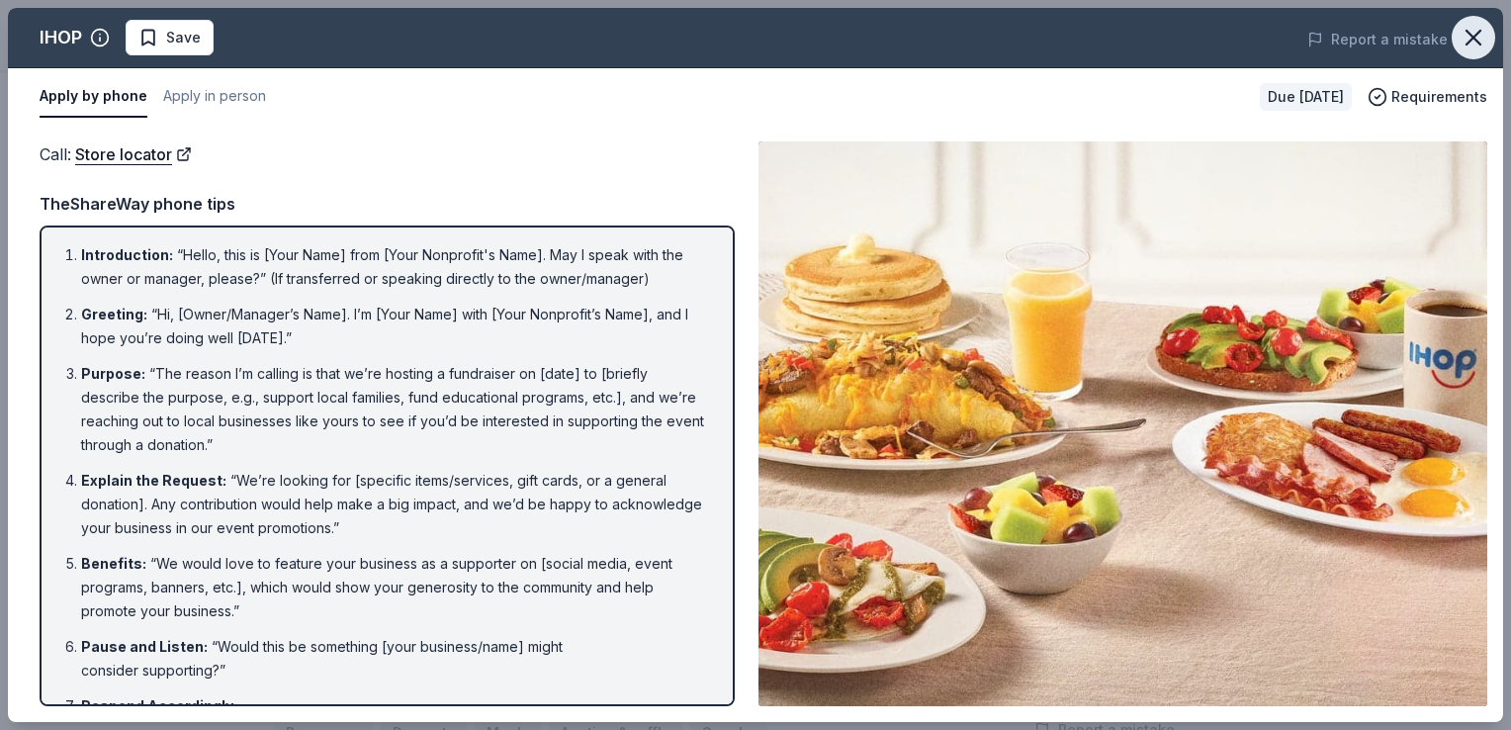
click at [1472, 44] on icon "button" at bounding box center [1473, 38] width 28 height 28
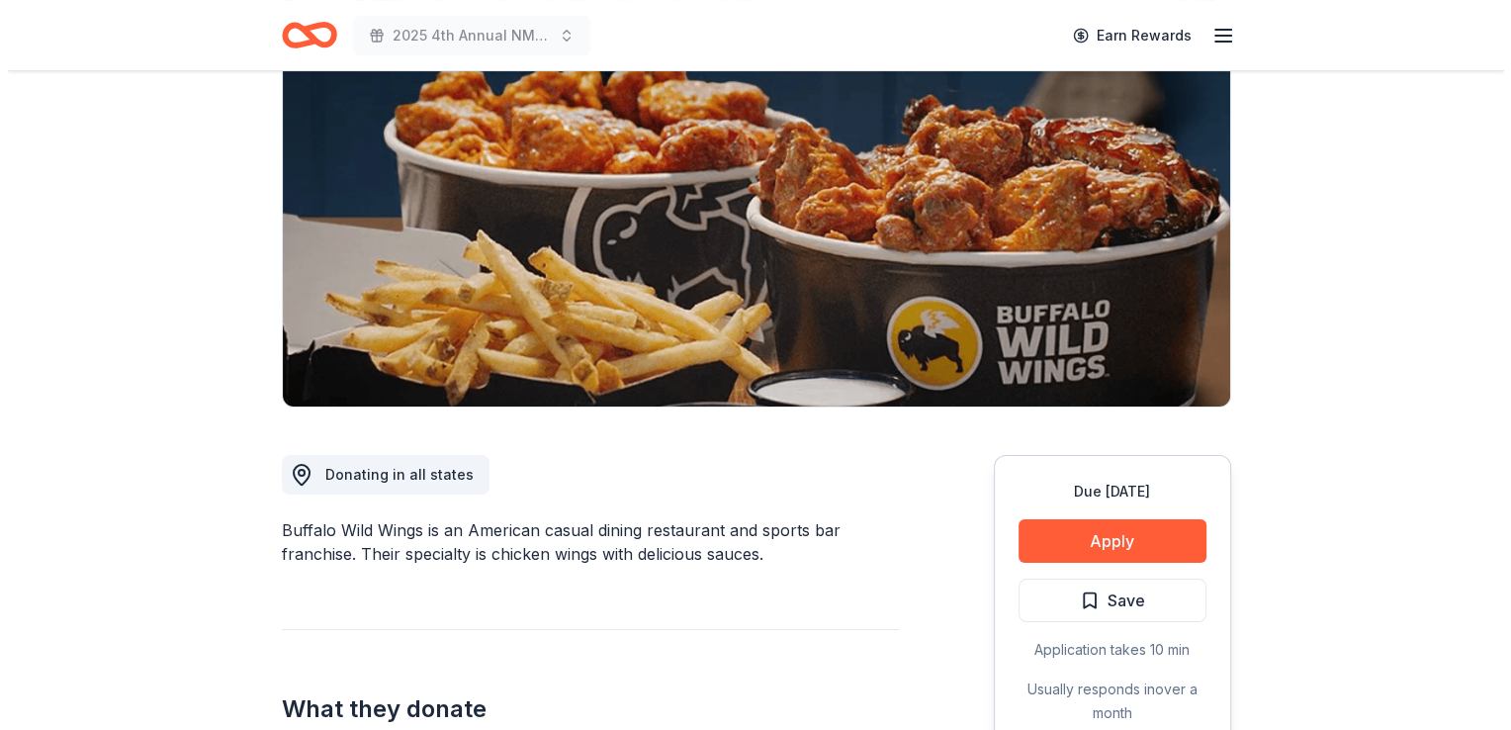
scroll to position [323, 0]
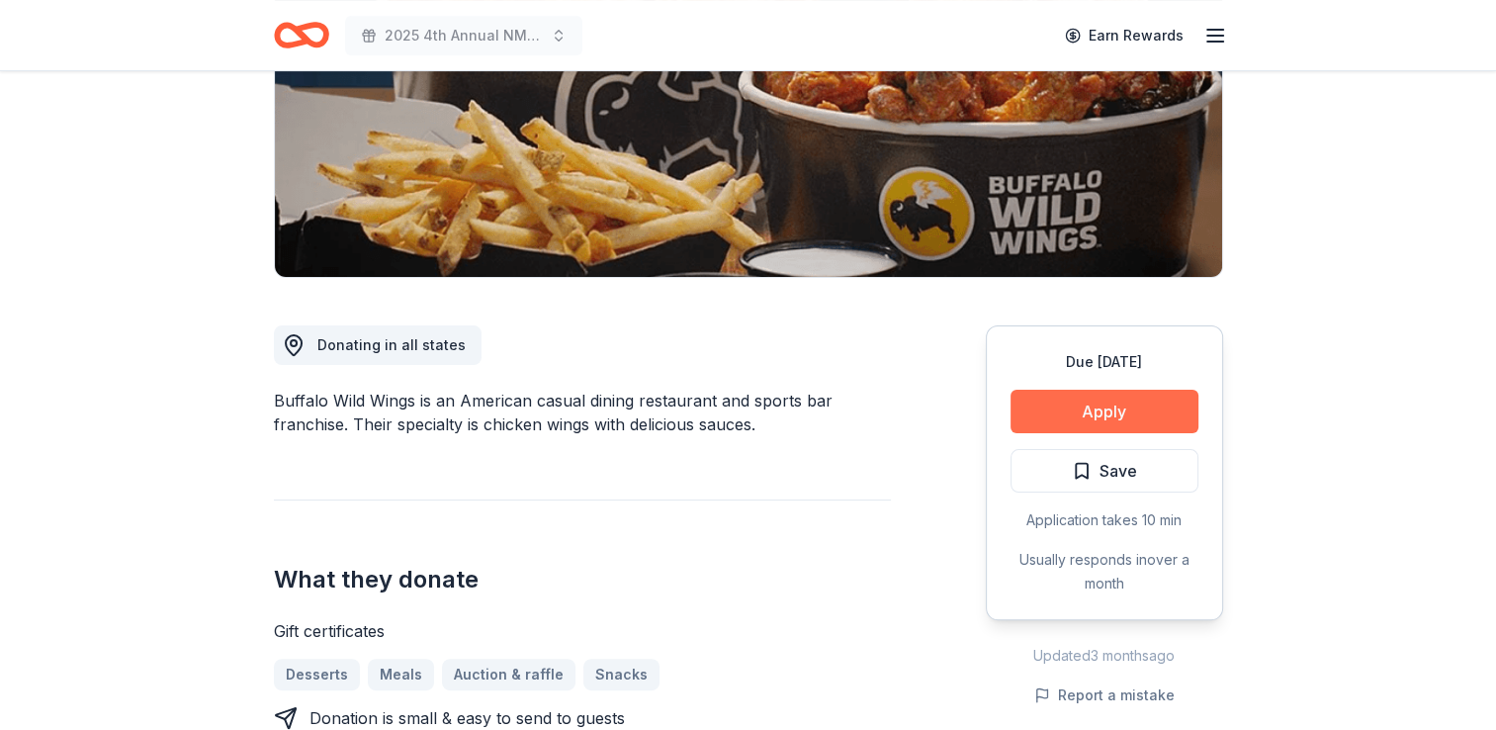
click at [1107, 409] on button "Apply" at bounding box center [1104, 412] width 188 height 44
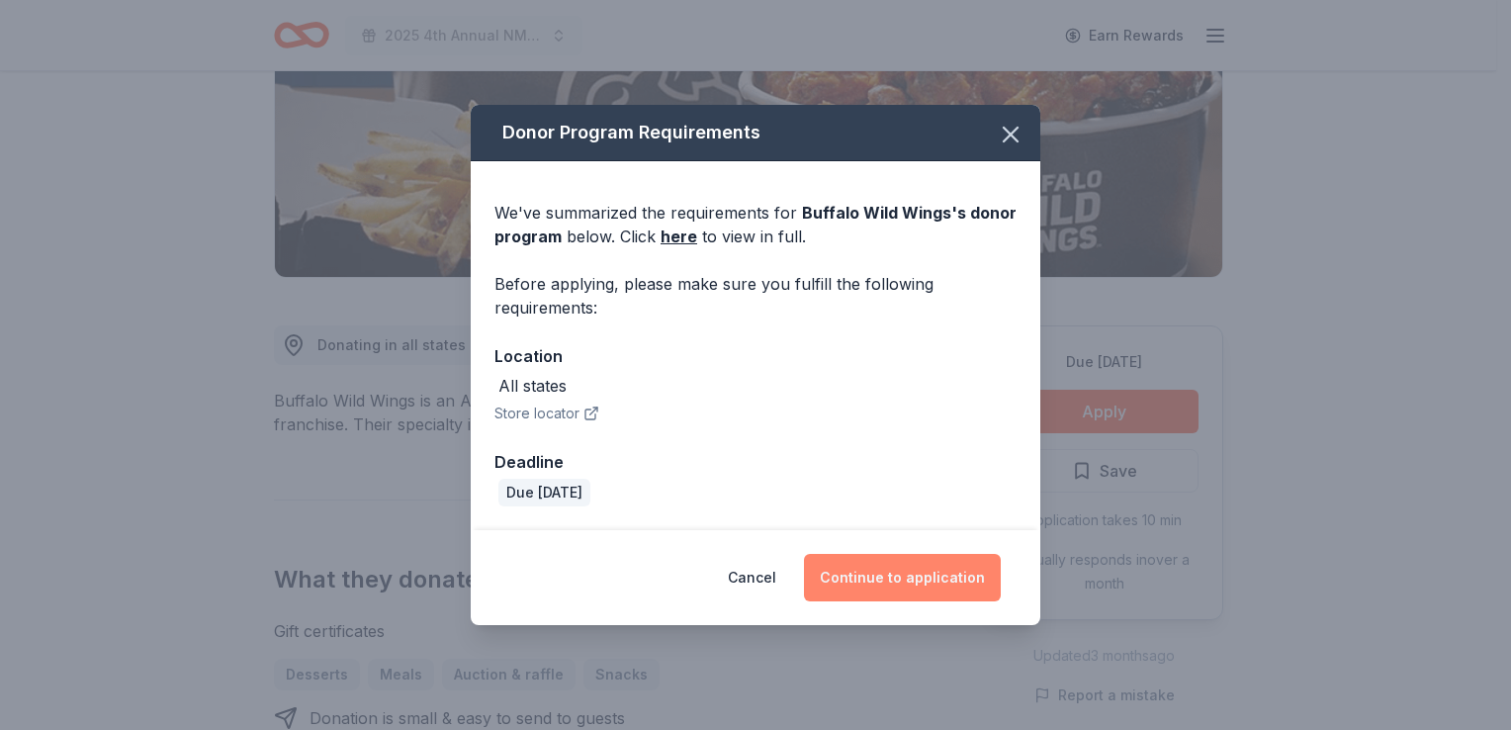
click at [888, 568] on button "Continue to application" at bounding box center [902, 577] width 197 height 47
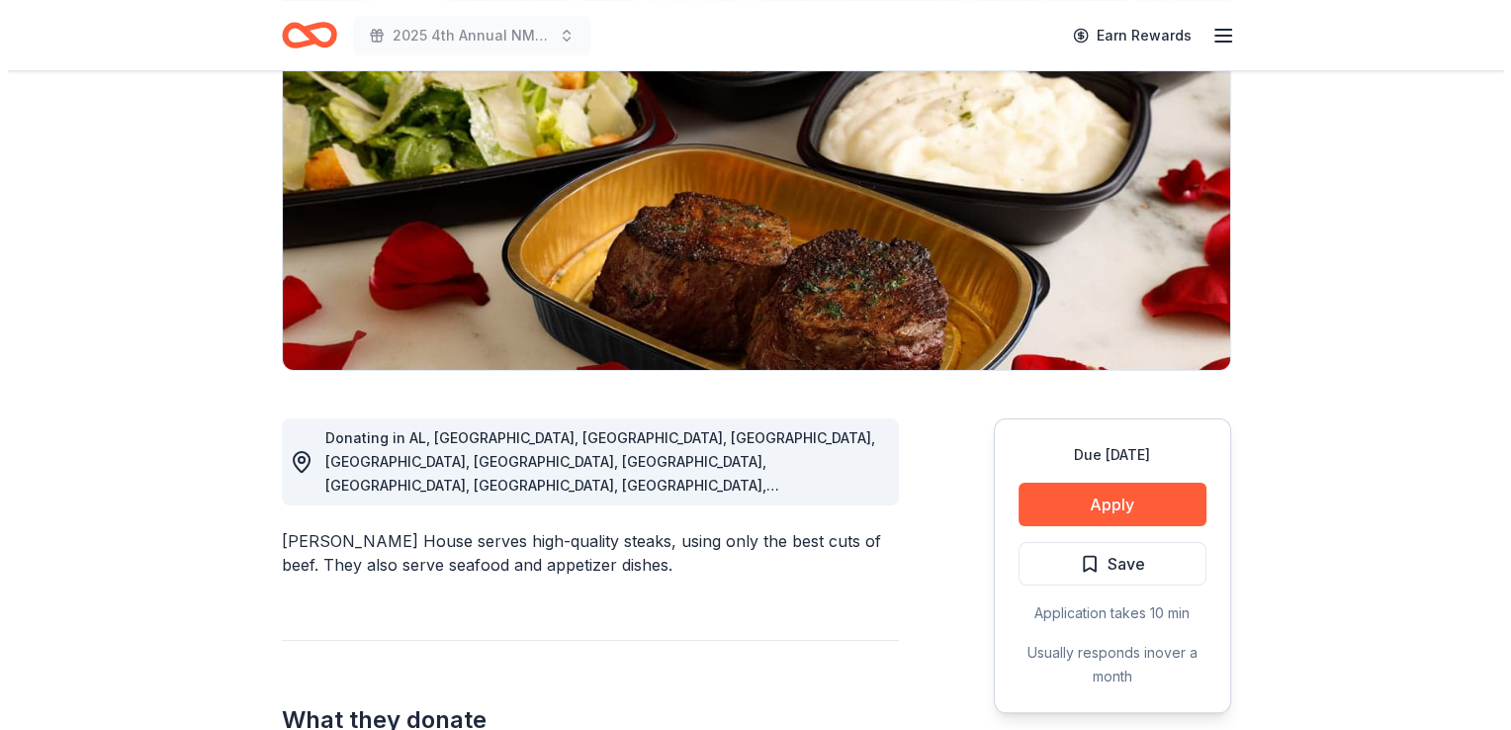
scroll to position [249, 0]
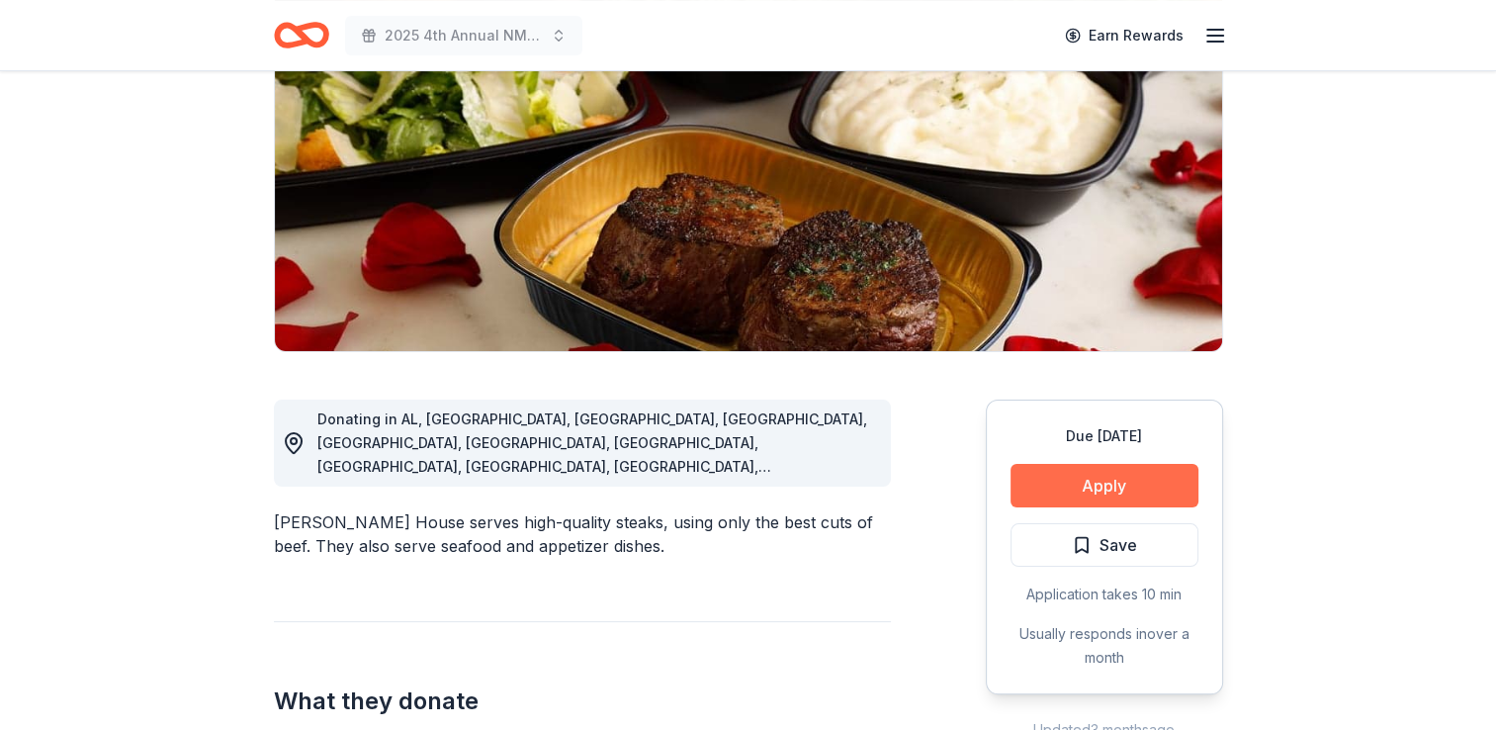
click at [1084, 481] on button "Apply" at bounding box center [1104, 486] width 188 height 44
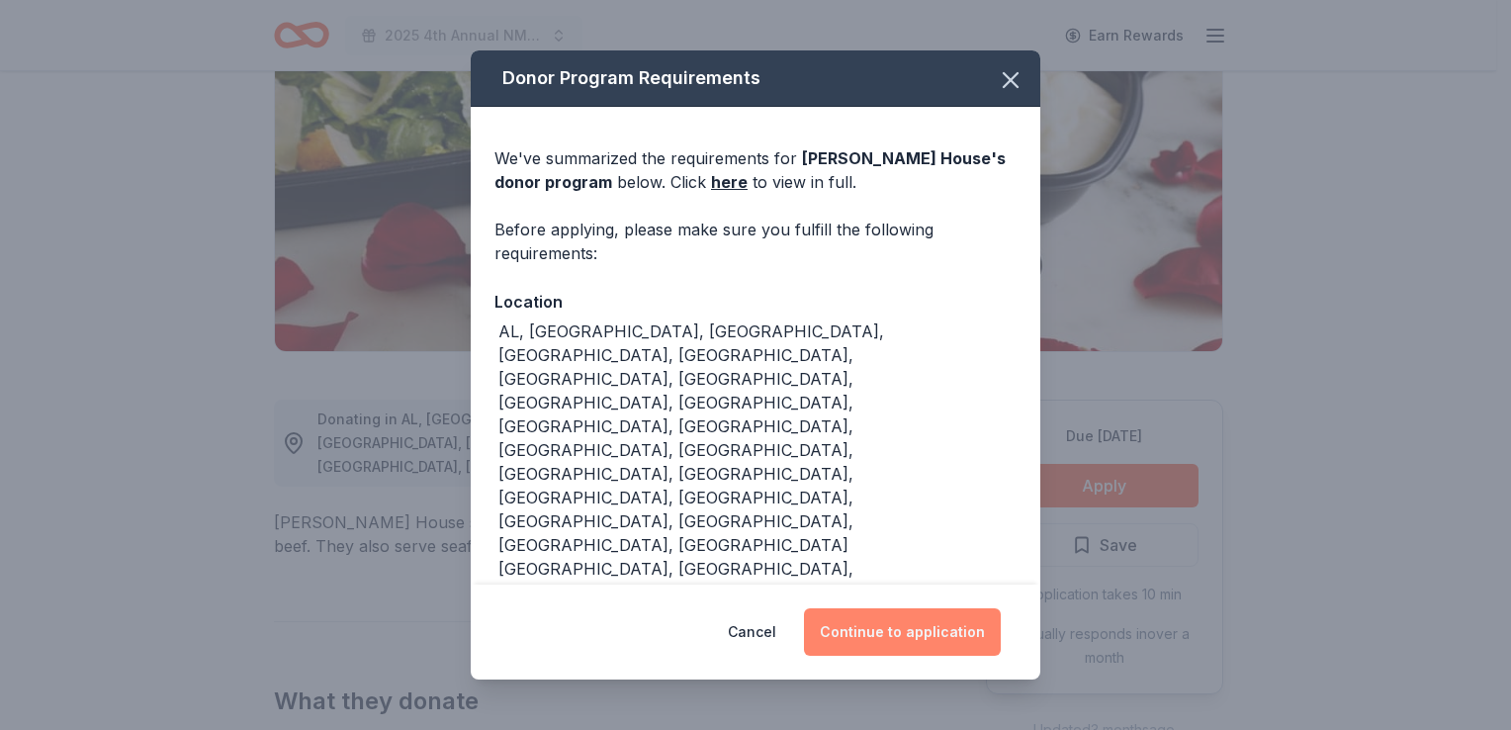
click at [899, 608] on button "Continue to application" at bounding box center [902, 631] width 197 height 47
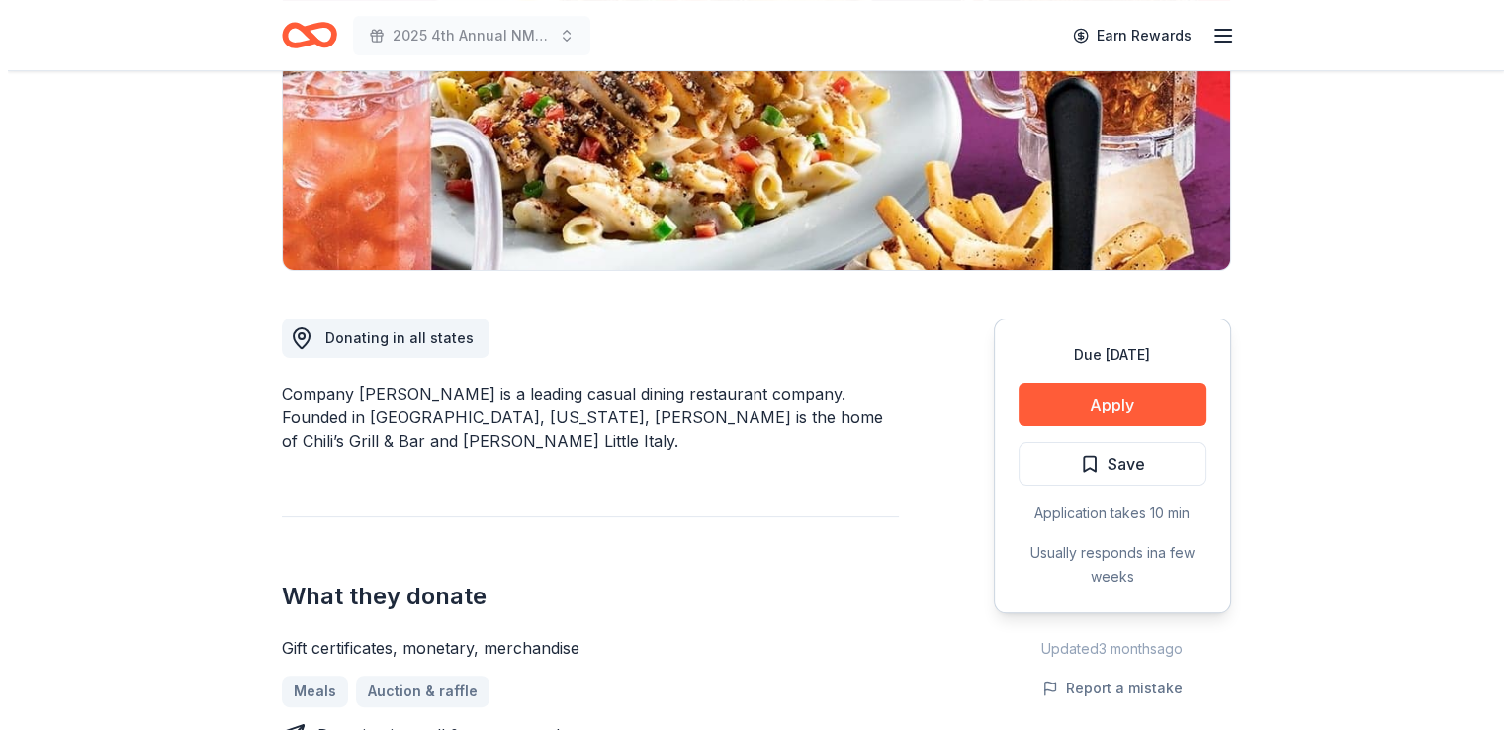
scroll to position [340, 0]
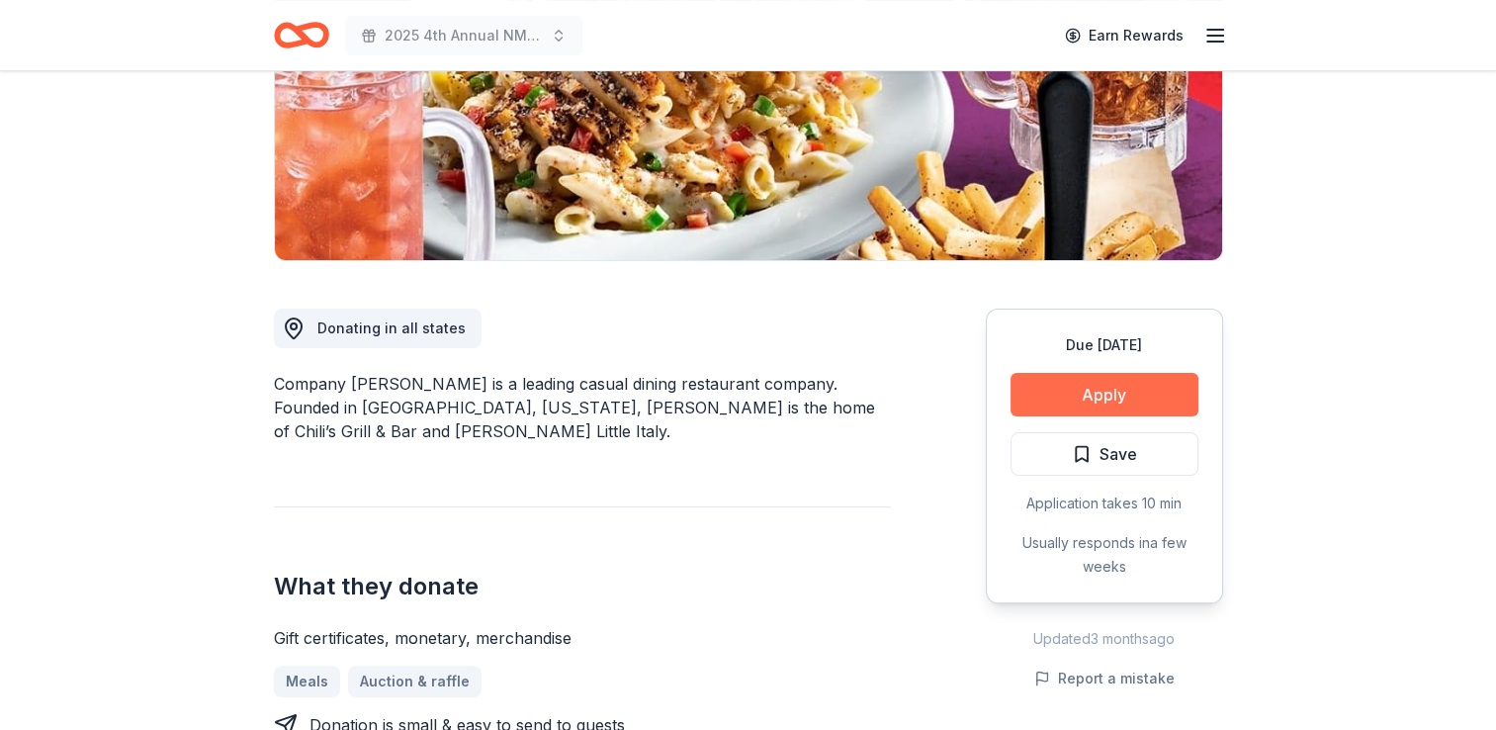
click at [1059, 385] on button "Apply" at bounding box center [1104, 395] width 188 height 44
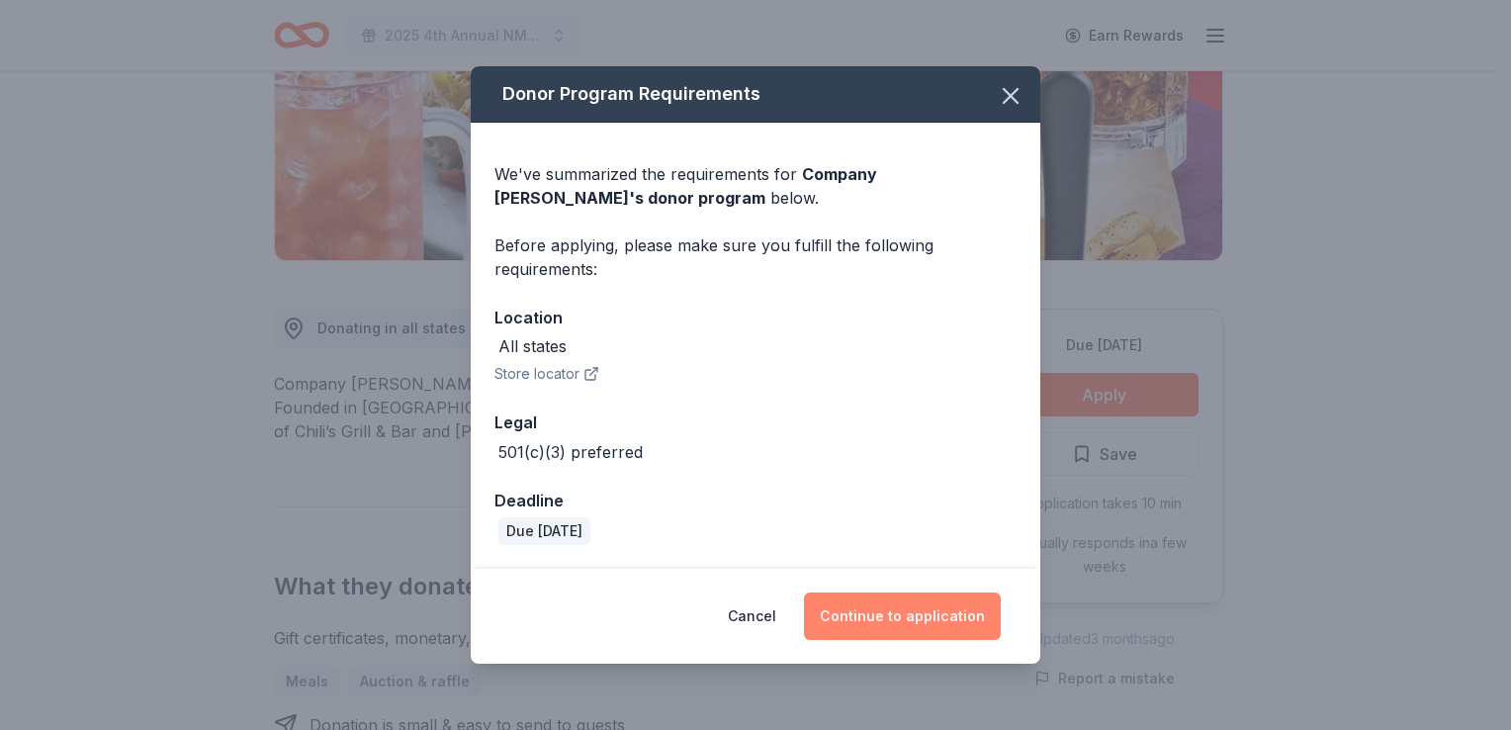
click at [898, 603] on button "Continue to application" at bounding box center [902, 615] width 197 height 47
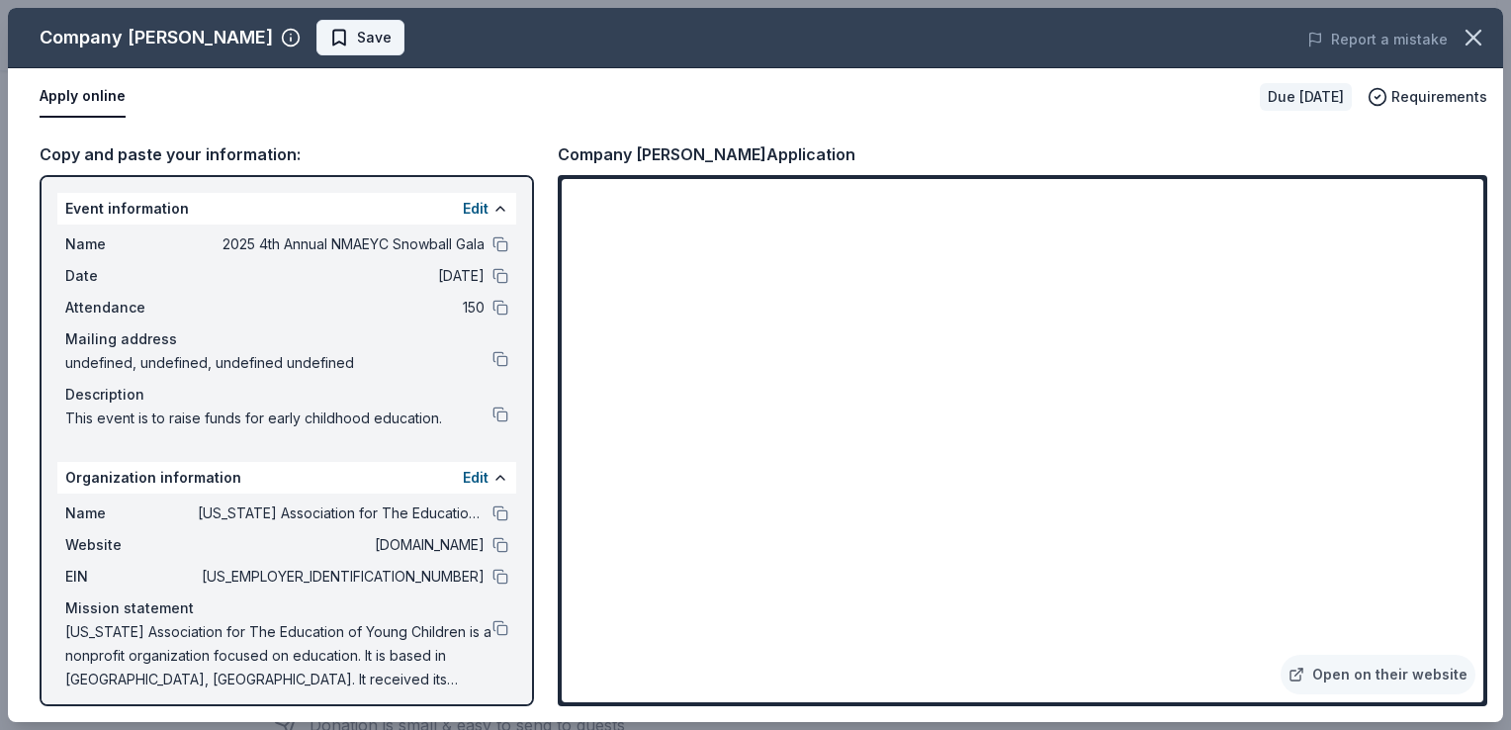
click at [329, 45] on span "Save" at bounding box center [360, 38] width 62 height 24
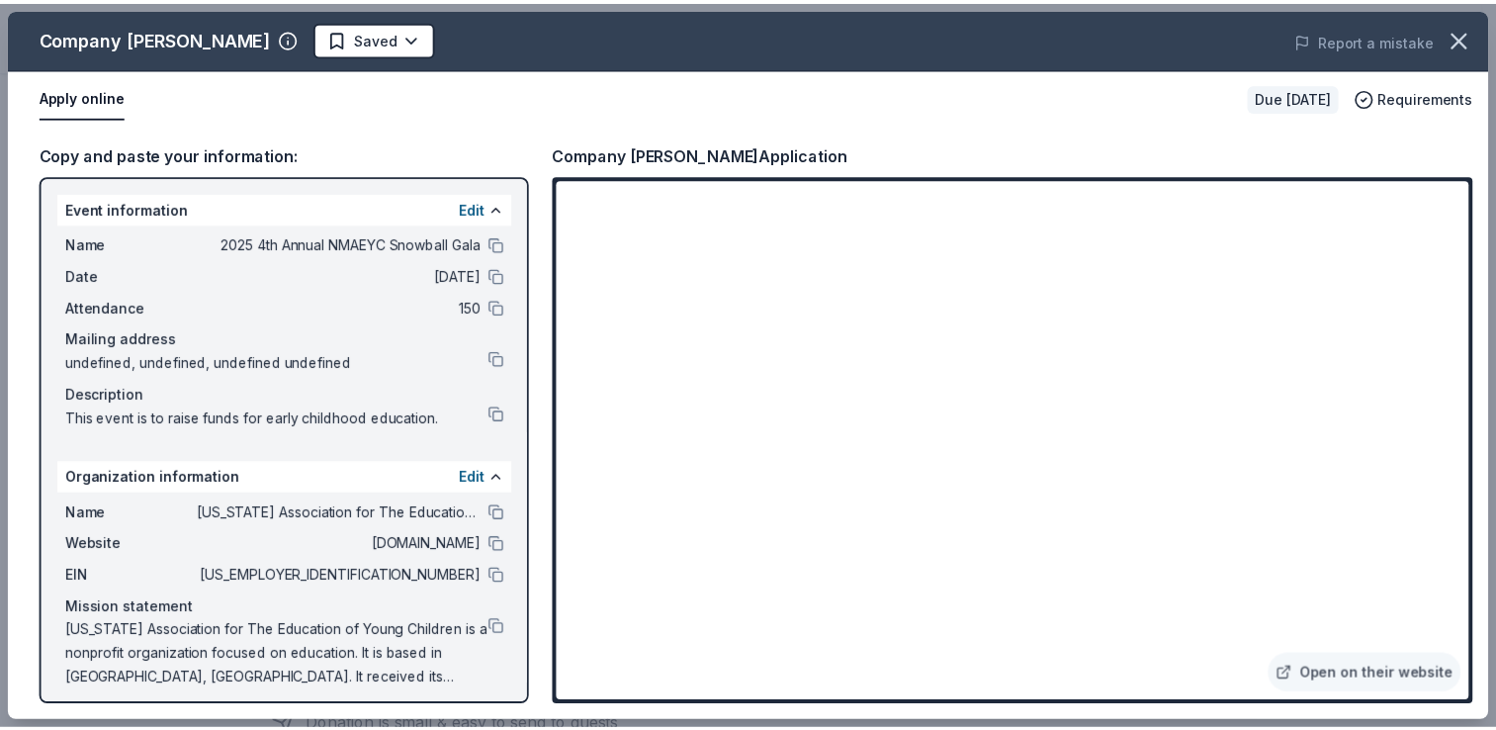
scroll to position [0, 0]
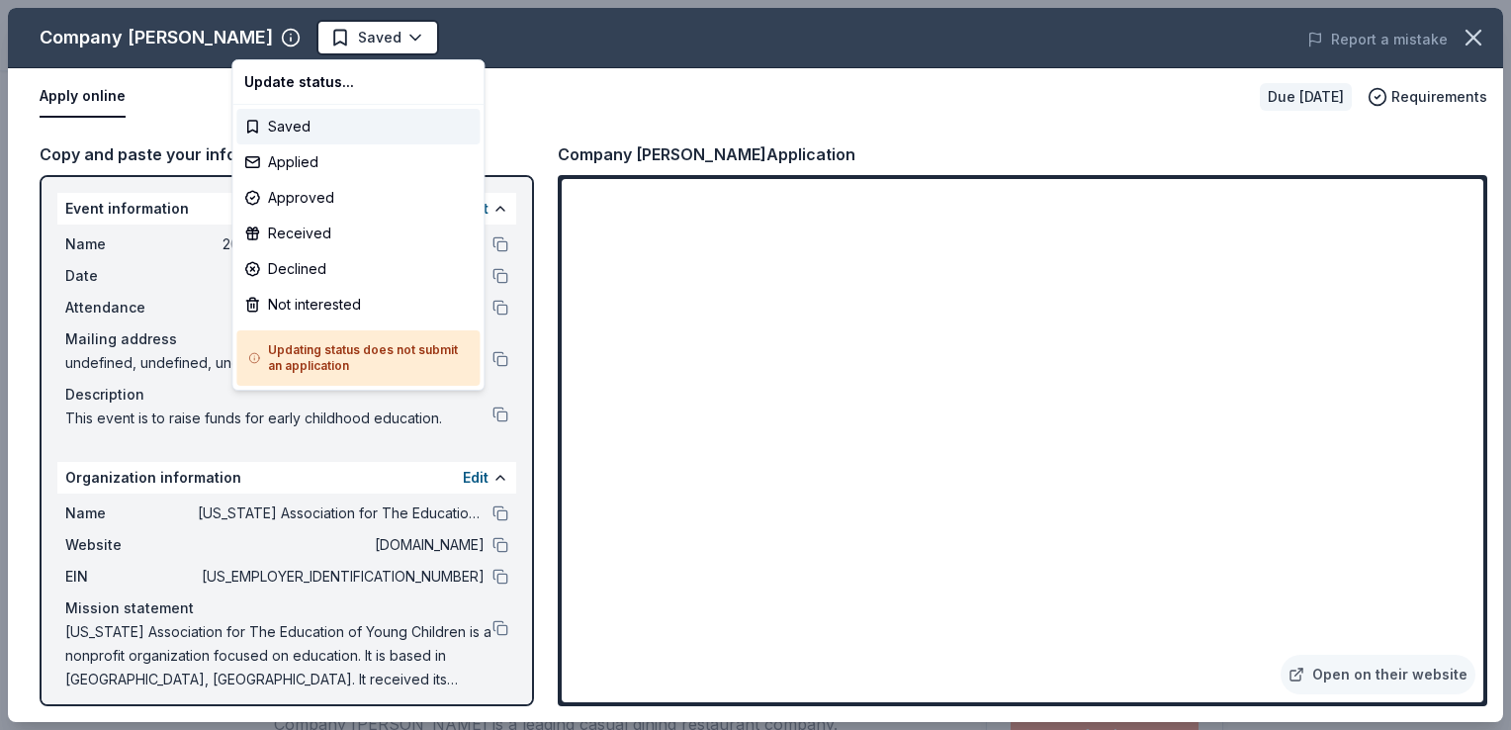
click at [271, 45] on html "2025 4th Annual NMAEYC Snowball Gala Saved Apply Due in 49 days Share Company B…" at bounding box center [755, 365] width 1511 height 730
click at [290, 164] on div "Applied" at bounding box center [357, 162] width 243 height 36
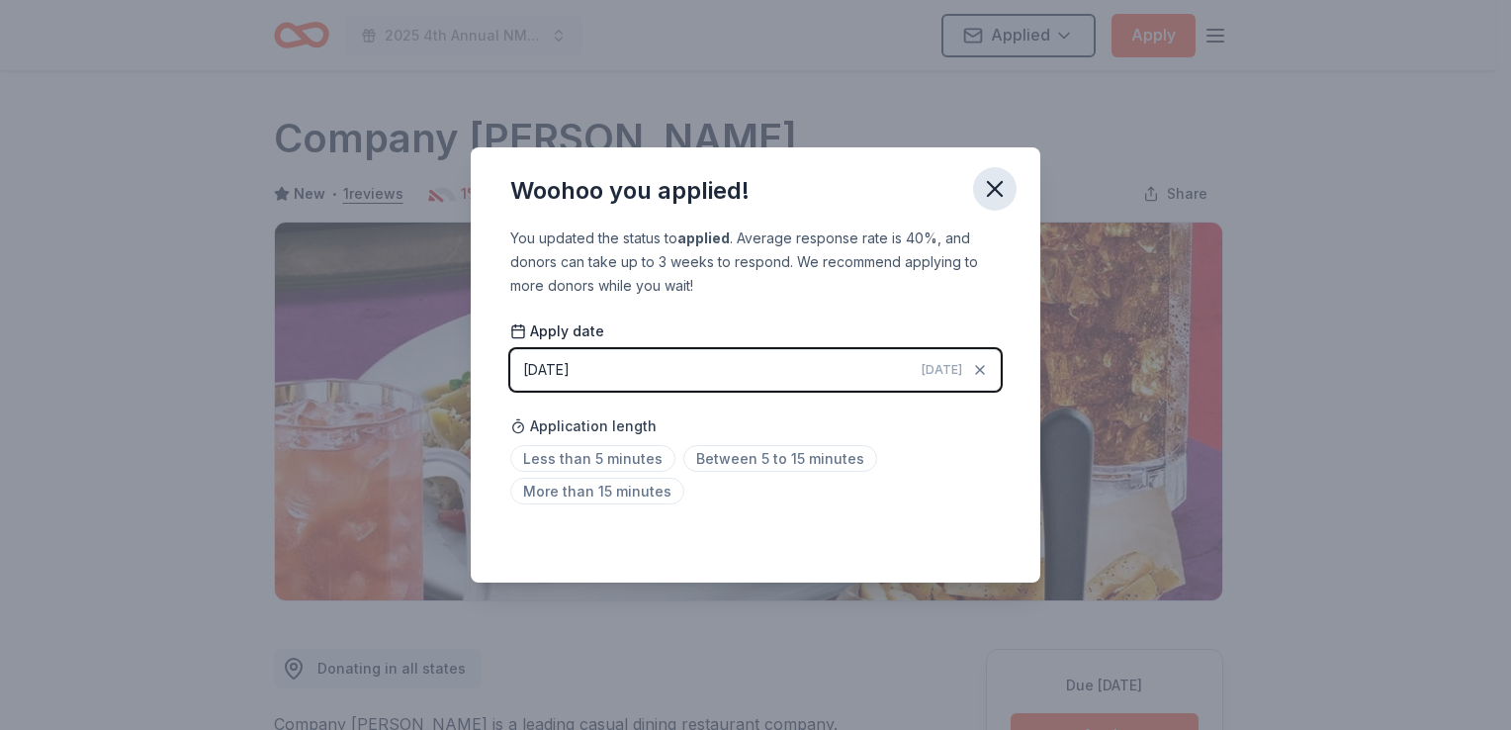
click at [991, 194] on icon "button" at bounding box center [995, 189] width 14 height 14
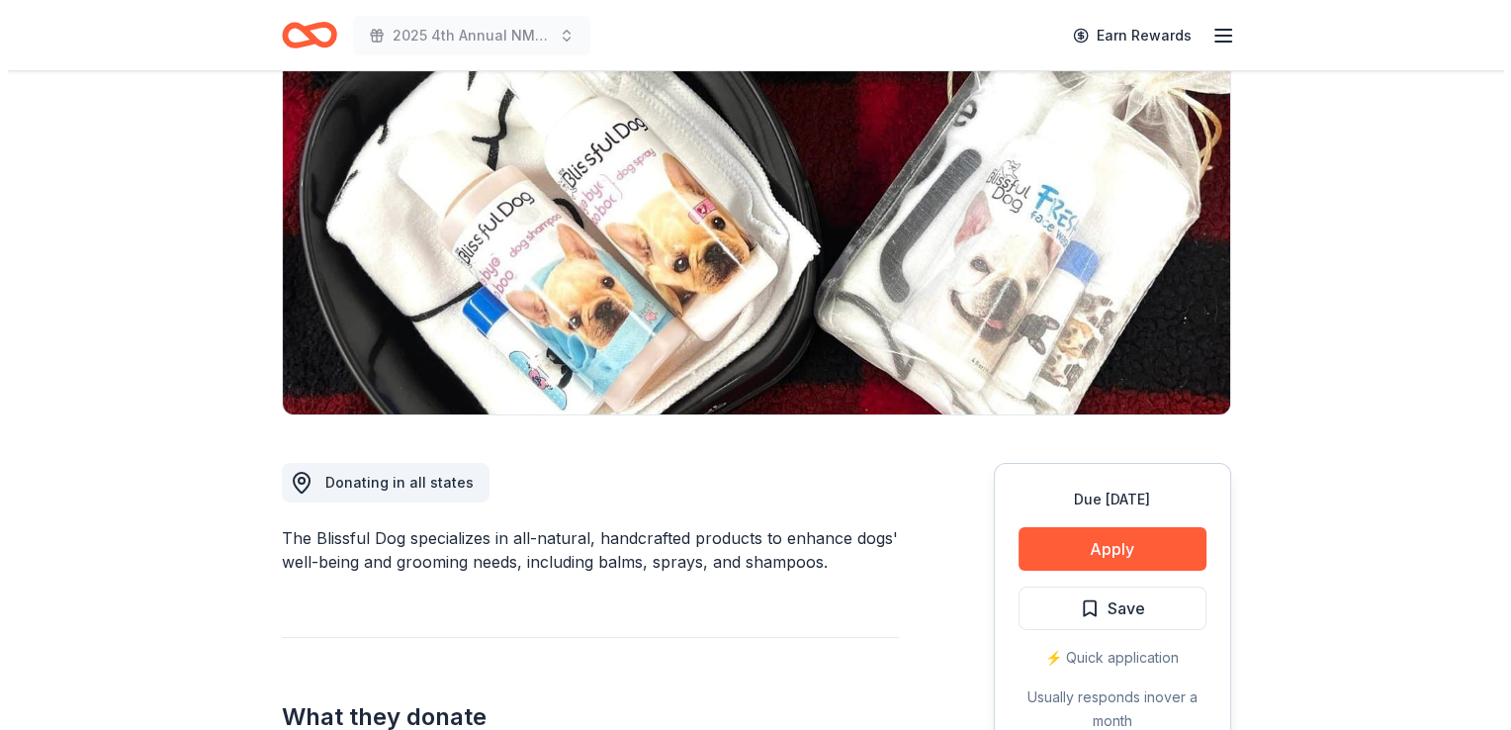
scroll to position [306, 0]
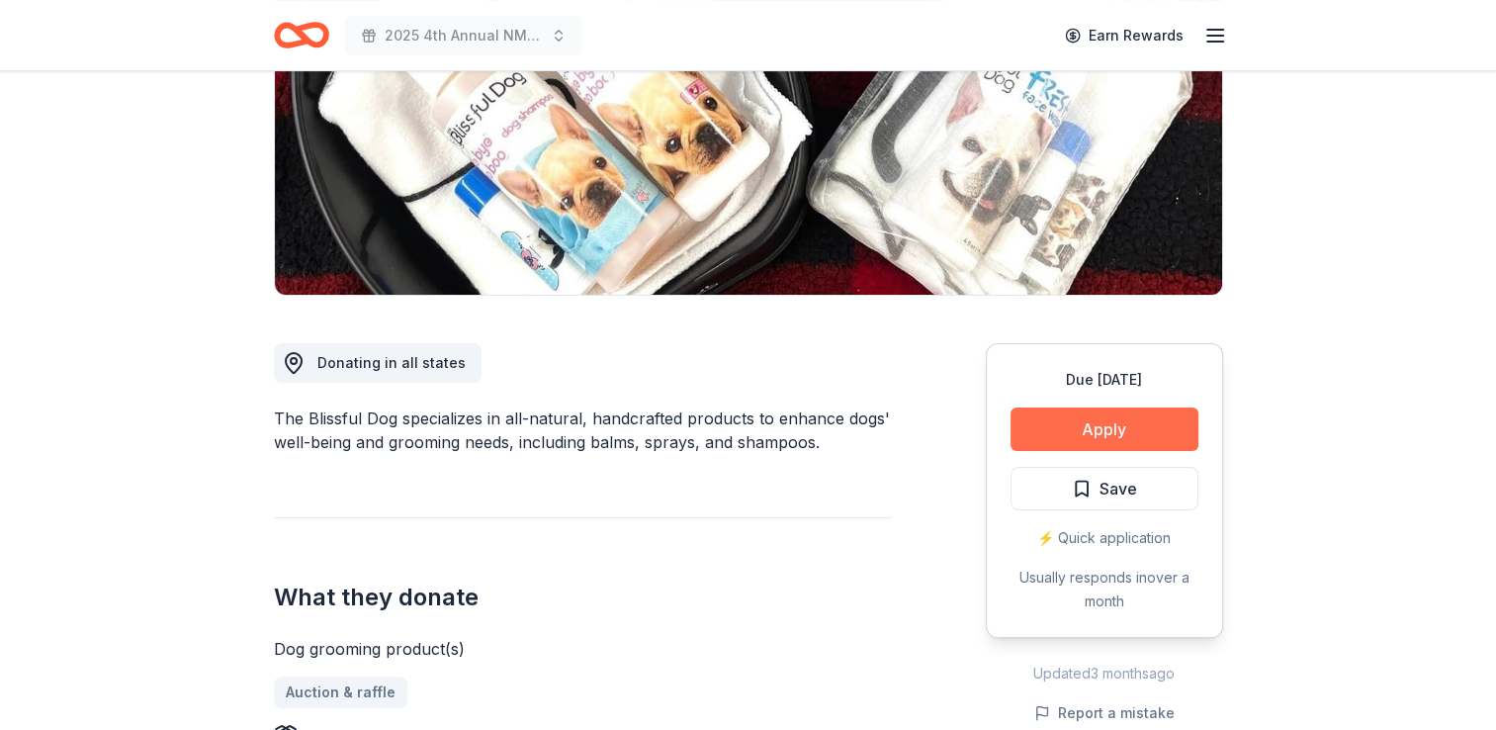
click at [1086, 438] on button "Apply" at bounding box center [1104, 429] width 188 height 44
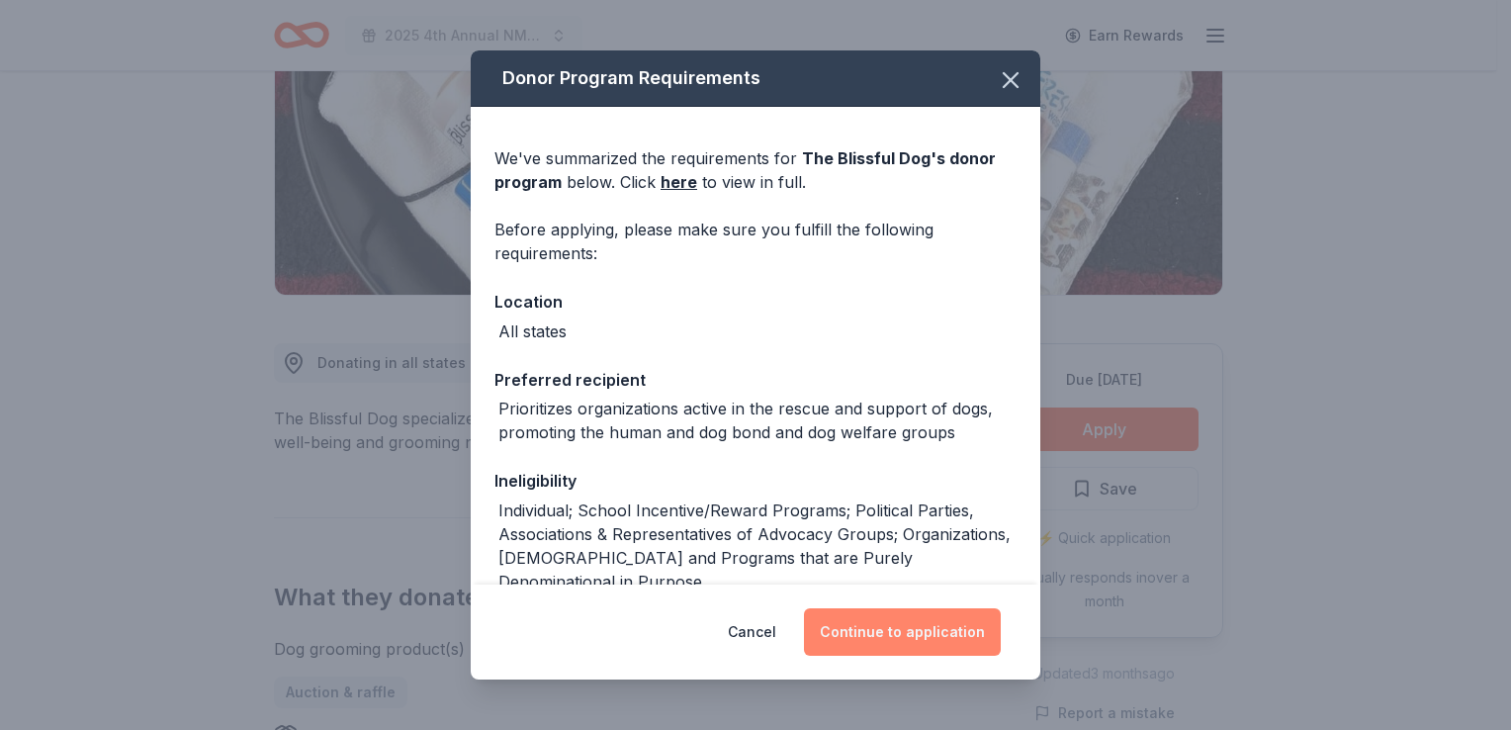
click at [898, 633] on button "Continue to application" at bounding box center [902, 631] width 197 height 47
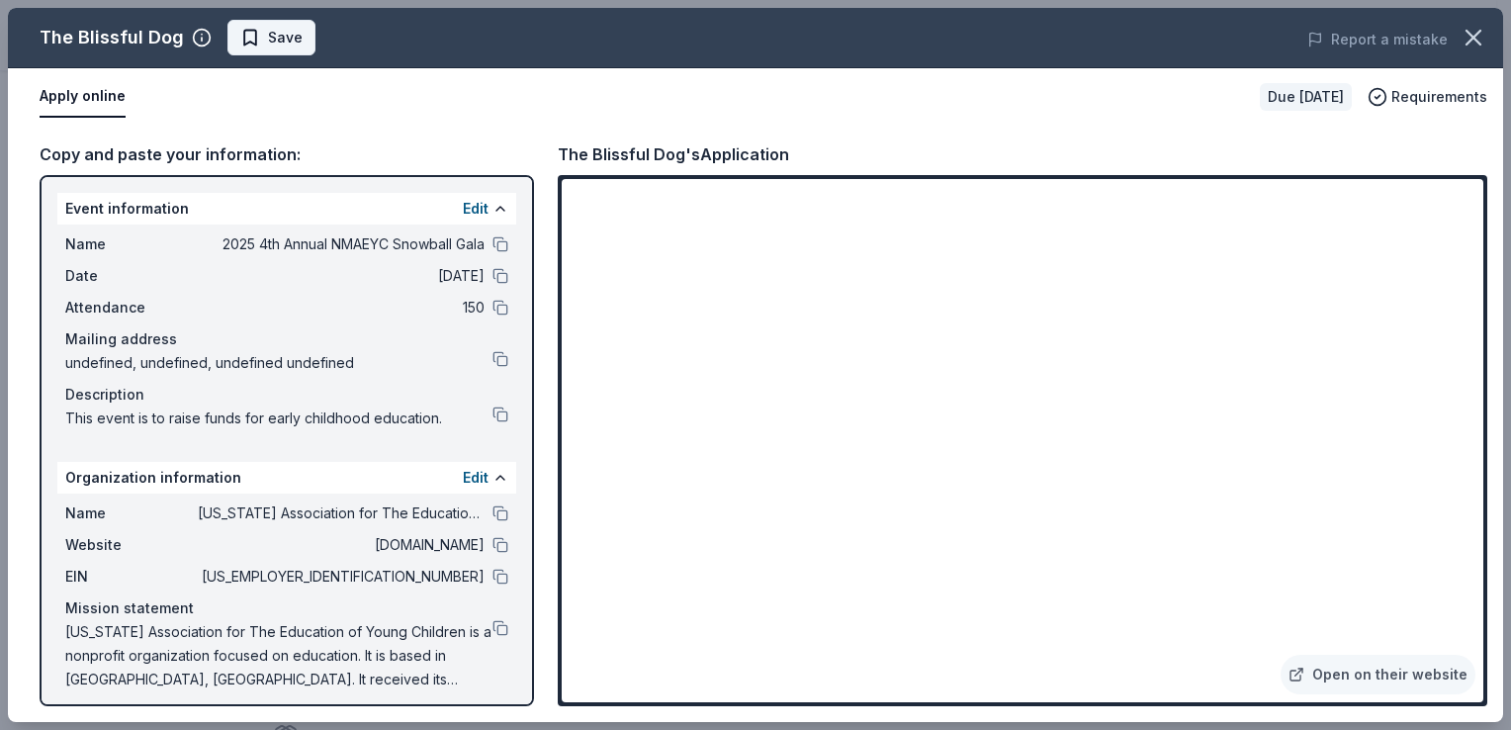
click at [273, 48] on span "Save" at bounding box center [285, 38] width 35 height 24
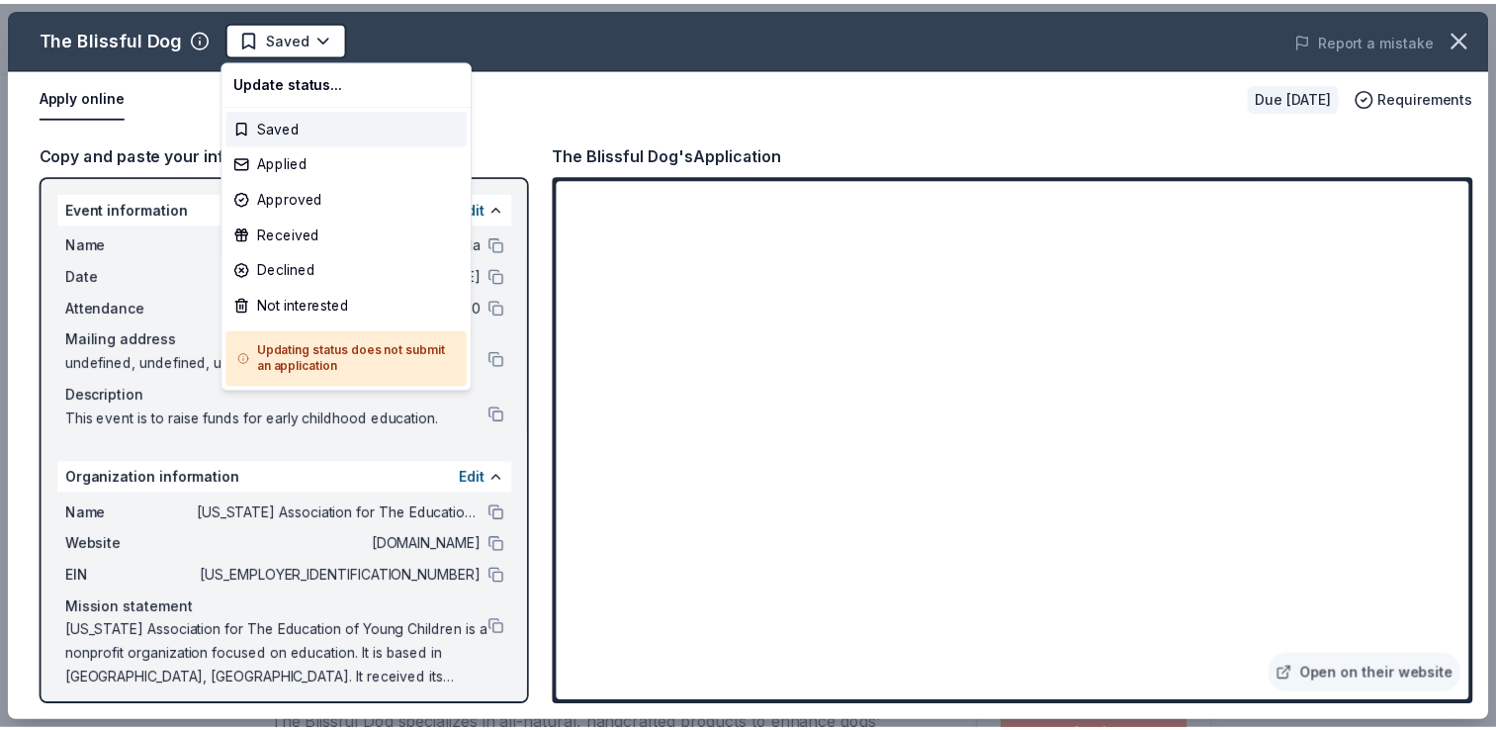
scroll to position [0, 0]
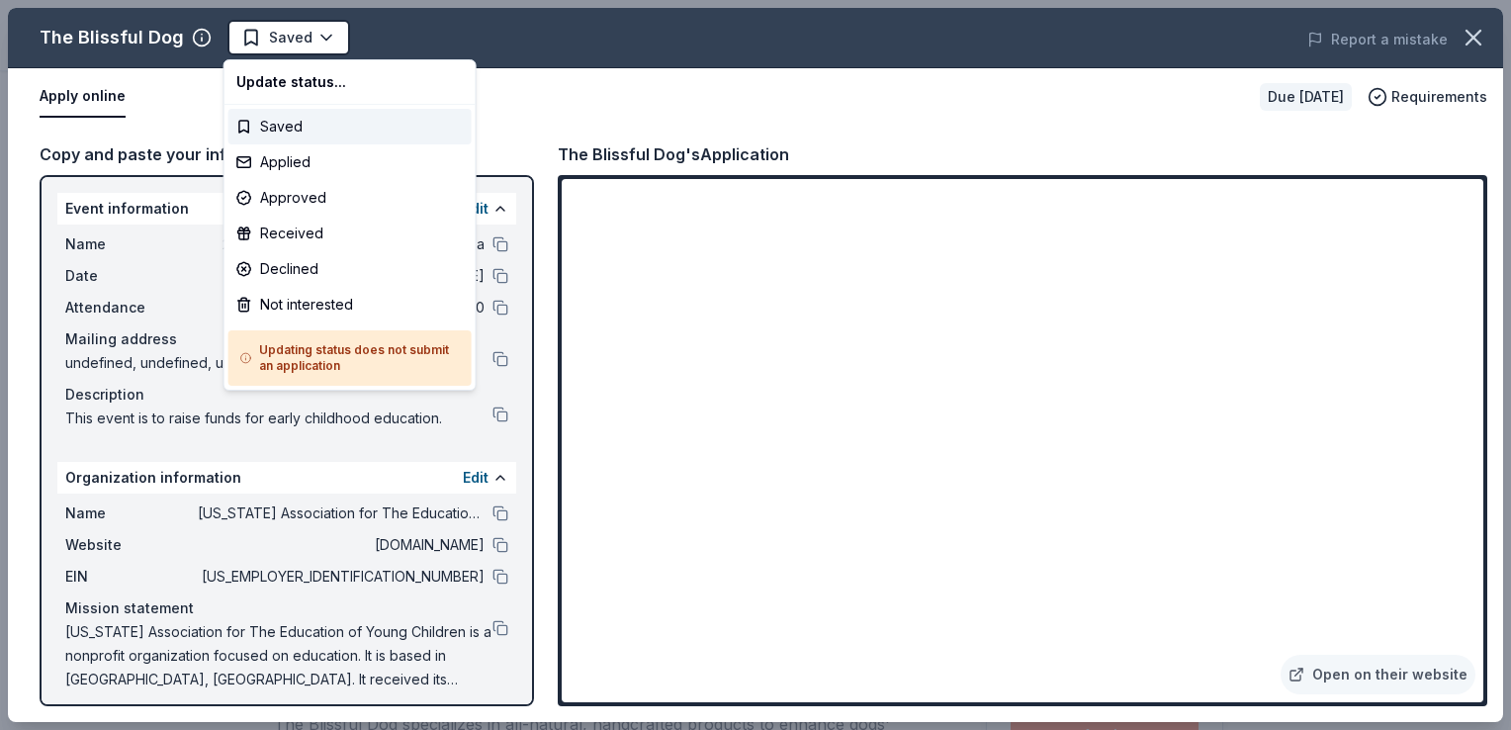
click at [273, 48] on html "2025 4th Annual NMAEYC Snowball Gala Saved Apply Due in 37 days Share The Bliss…" at bounding box center [755, 365] width 1511 height 730
click at [267, 161] on div "Applied" at bounding box center [349, 162] width 243 height 36
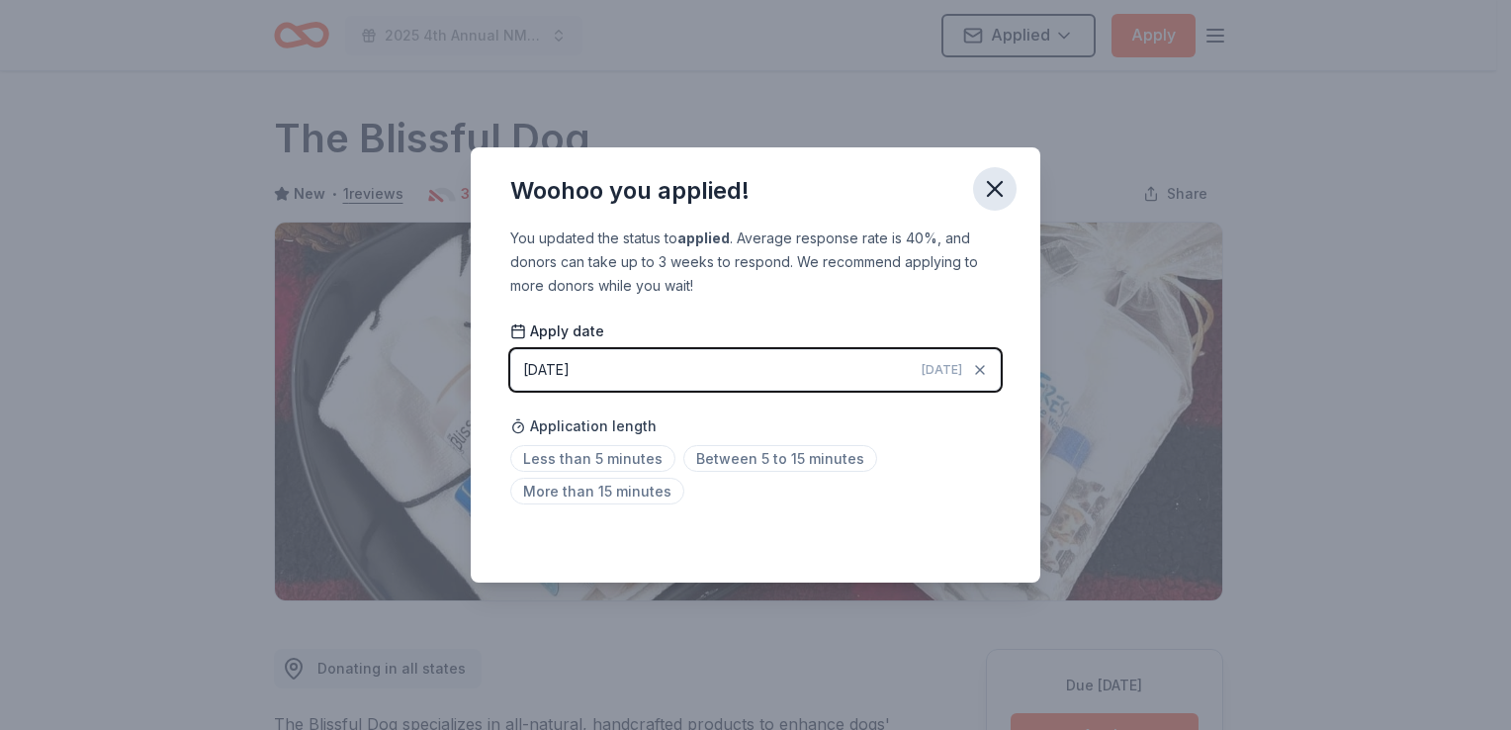
click at [989, 196] on icon "button" at bounding box center [995, 189] width 14 height 14
